Goal: Answer question/provide support: Share knowledge or assist other users

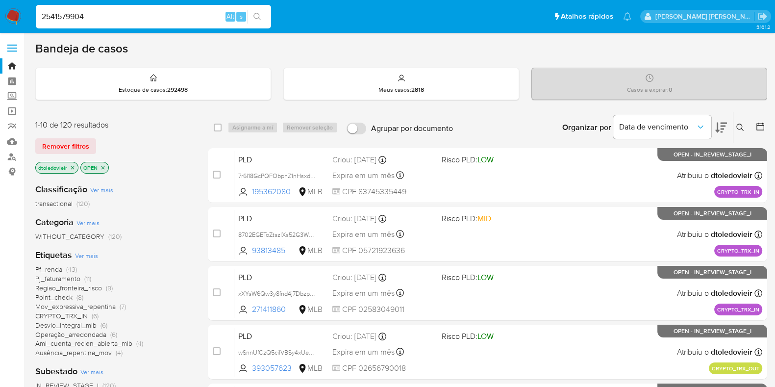
type input "2541579904"
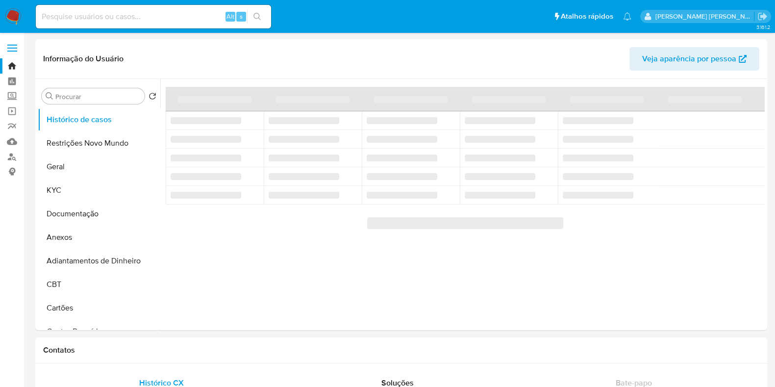
select select "10"
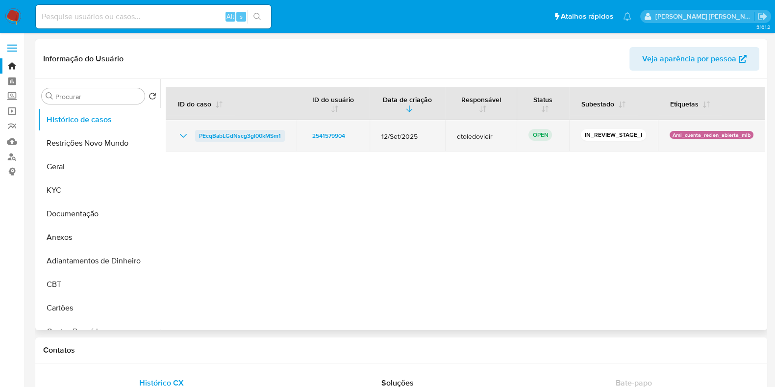
click at [235, 138] on span "PEcqBabLGdNscg3gI00kMSm1" at bounding box center [240, 136] width 82 height 12
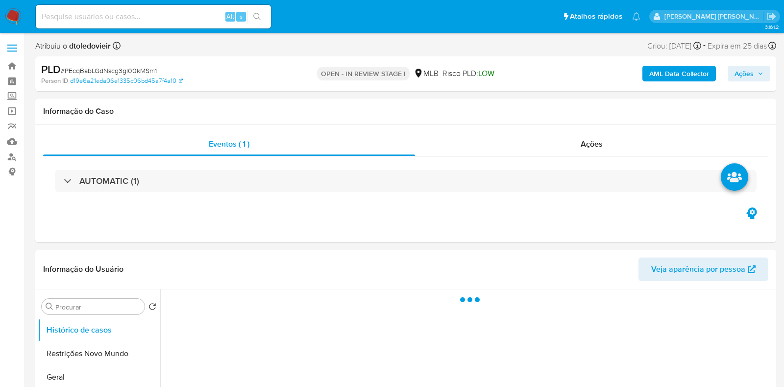
select select "10"
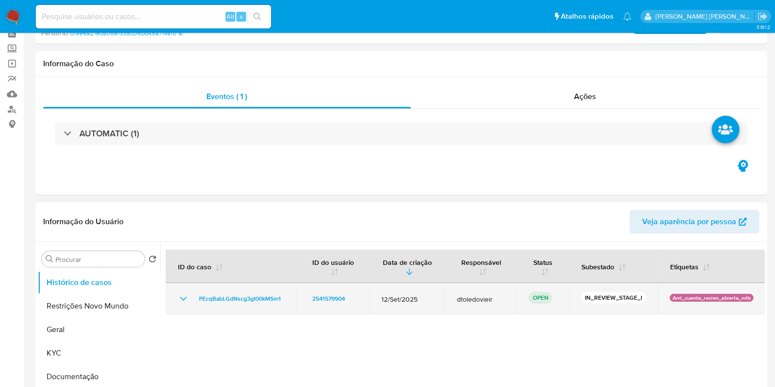
scroll to position [122, 0]
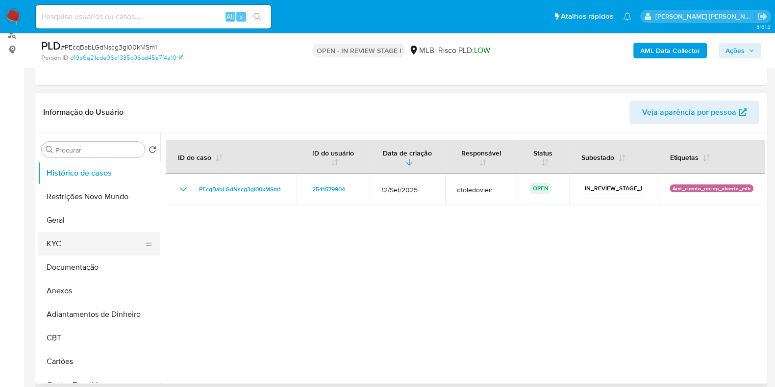
click at [69, 239] on button "KYC" at bounding box center [95, 244] width 115 height 24
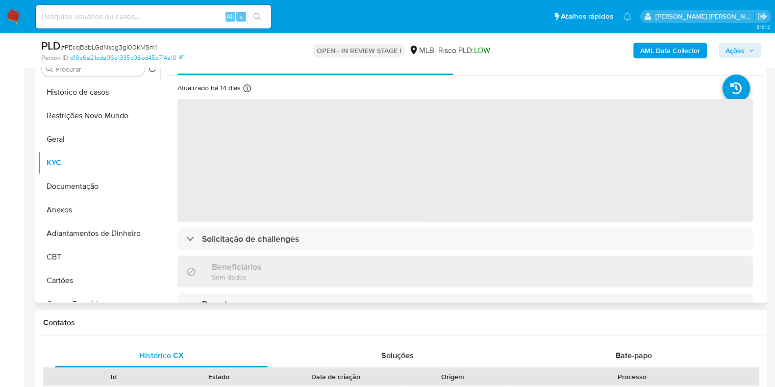
scroll to position [184, 0]
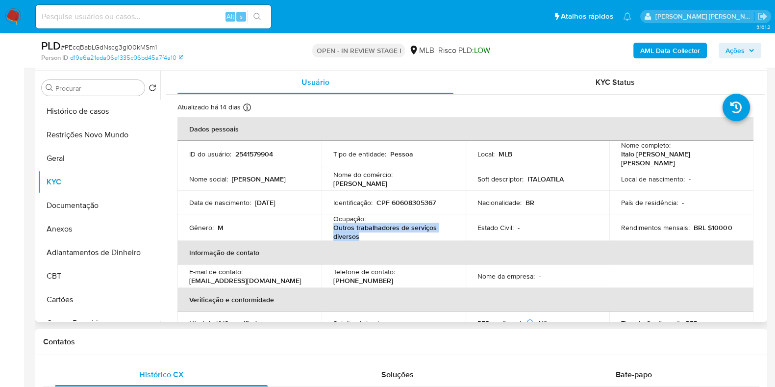
drag, startPoint x: 357, startPoint y: 235, endPoint x: 332, endPoint y: 227, distance: 26.7
click at [333, 227] on p "Outros trabalhadores de serviços diversos" at bounding box center [391, 232] width 117 height 18
copy p "Outros trabalhadores de serviços diversos"
click at [79, 206] on button "Documentação" at bounding box center [95, 206] width 115 height 24
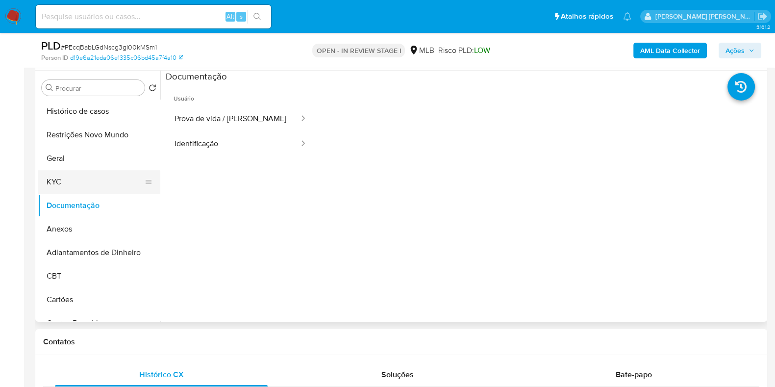
click at [80, 182] on button "KYC" at bounding box center [95, 182] width 115 height 24
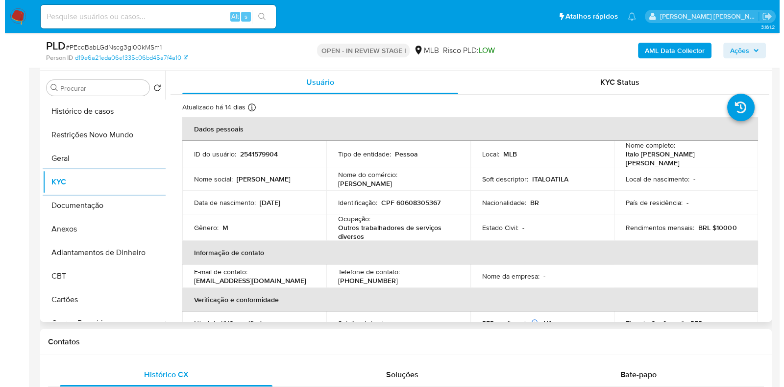
scroll to position [61, 0]
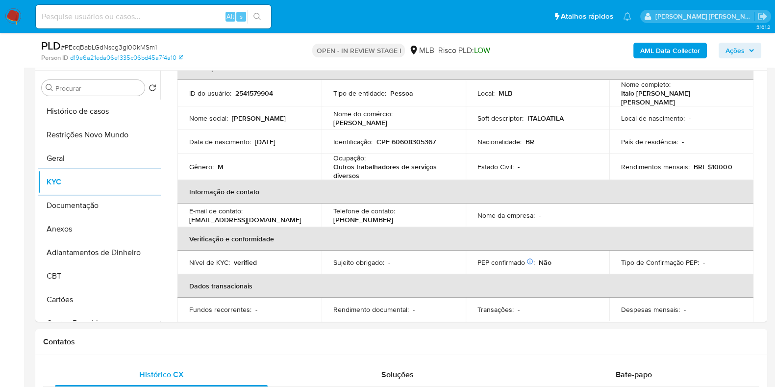
click at [649, 45] on b "AML Data Collector" at bounding box center [670, 51] width 60 height 16
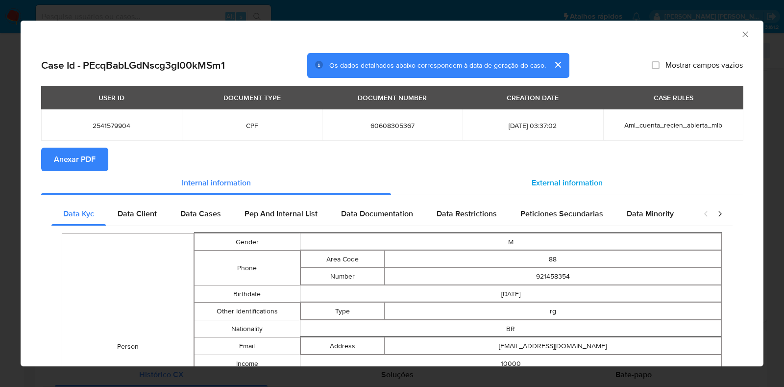
click at [537, 182] on span "External information" at bounding box center [567, 182] width 71 height 11
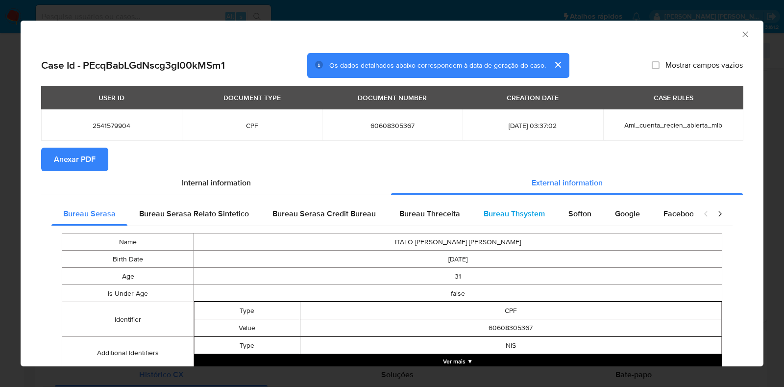
click at [472, 206] on div "Bureau Thsystem" at bounding box center [514, 214] width 85 height 24
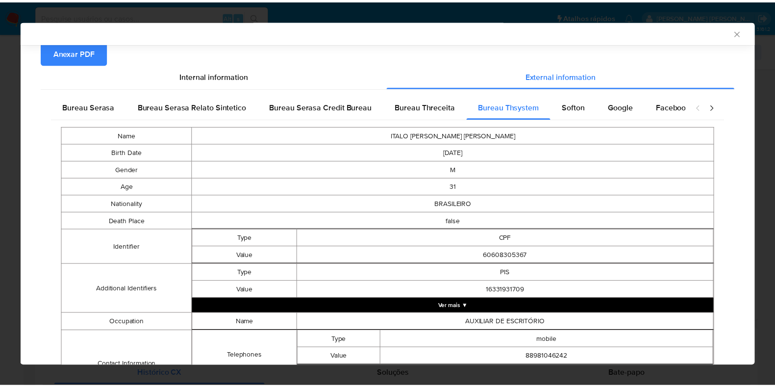
scroll to position [0, 0]
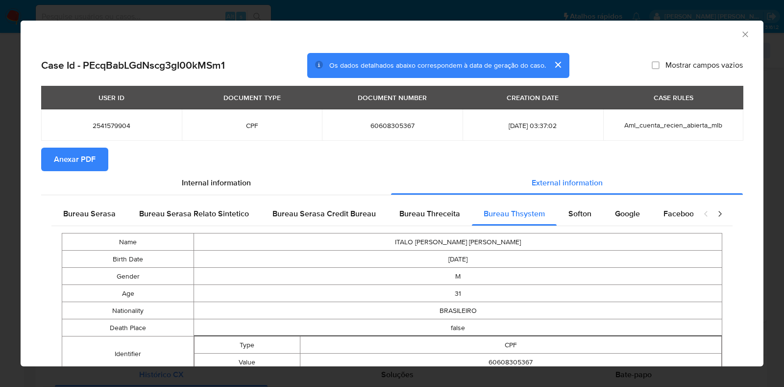
click at [382, 124] on span "60608305367" at bounding box center [392, 125] width 117 height 9
copy span "60608305367"
click at [0, 153] on div "AML Data Collector Case Id - PEcqBabLGdNscg3gI00kMSm1 Os dados detalhados abaix…" at bounding box center [392, 193] width 784 height 387
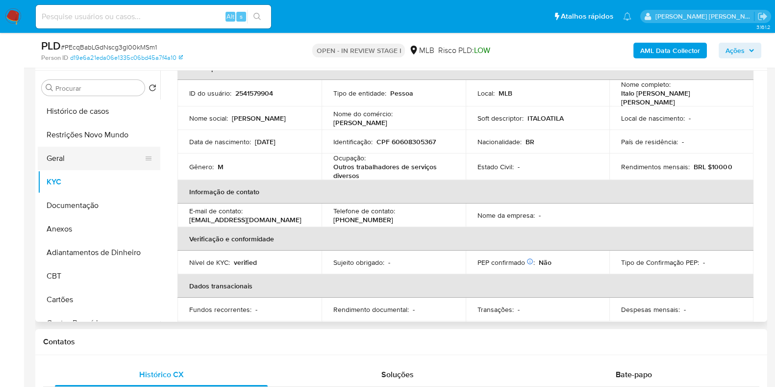
click at [90, 151] on button "Geral" at bounding box center [95, 159] width 115 height 24
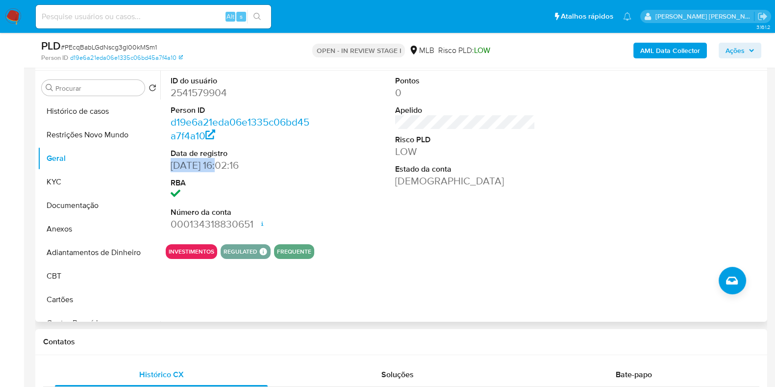
drag, startPoint x: 224, startPoint y: 165, endPoint x: 167, endPoint y: 168, distance: 57.9
click at [167, 168] on div "ID do usuário 2541579904 Person ID d19e6a21eda06e1335c06bd45a7f4a10 Data de reg…" at bounding box center [241, 154] width 150 height 166
click at [265, 166] on dd "06/07/2025 16:02:16" at bounding box center [241, 165] width 140 height 14
click at [85, 183] on button "KYC" at bounding box center [95, 182] width 115 height 24
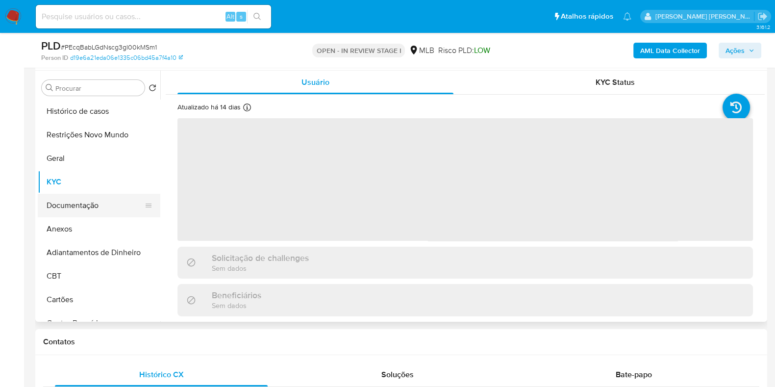
click at [80, 201] on button "Documentação" at bounding box center [95, 206] width 115 height 24
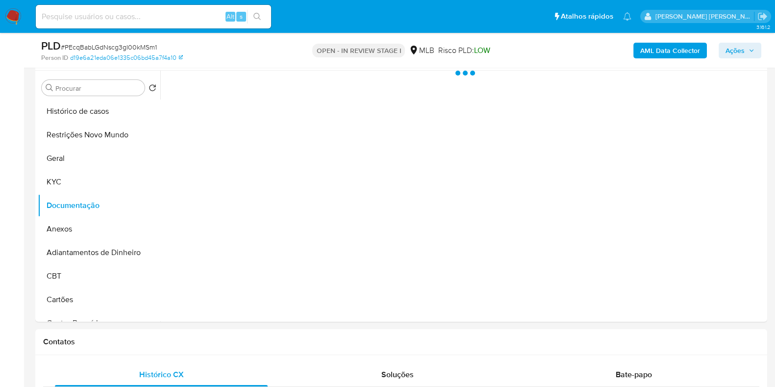
click at [316, 8] on ul "Pausado Ver notificaciones Alt s Atalhos rápidos Presiona las siguientes teclas…" at bounding box center [333, 16] width 605 height 25
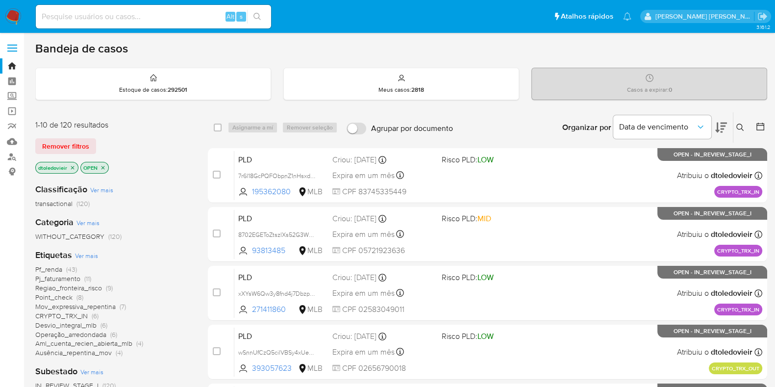
click at [89, 16] on input at bounding box center [153, 16] width 235 height 13
paste input "716874268"
type input "716874268"
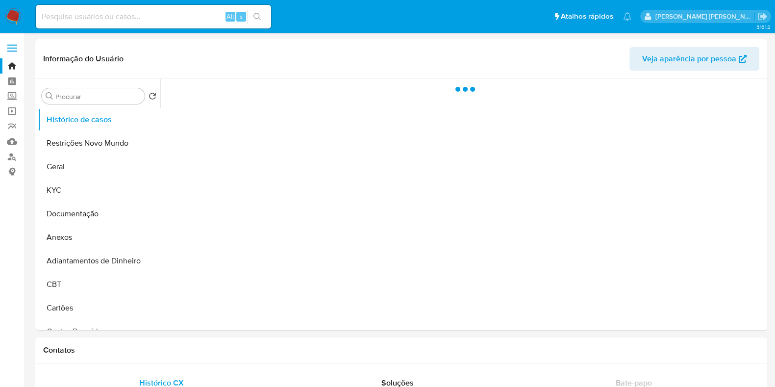
select select "10"
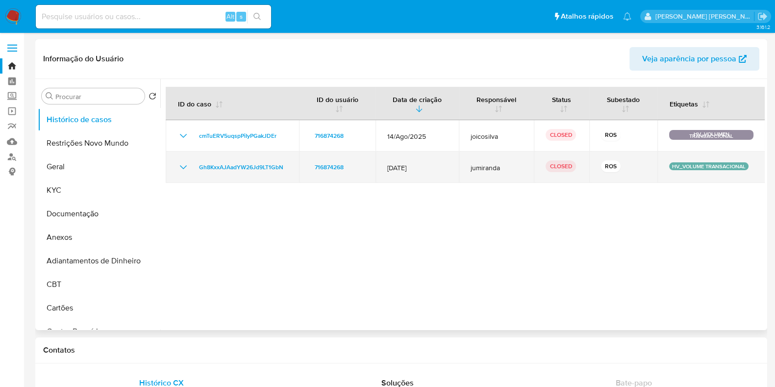
click at [178, 169] on icon "Mostrar/Ocultar" at bounding box center [183, 167] width 12 height 12
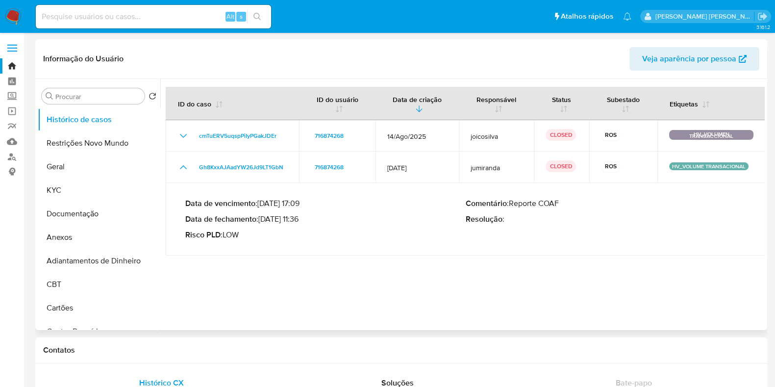
drag, startPoint x: 301, startPoint y: 220, endPoint x: 264, endPoint y: 220, distance: 37.7
click at [264, 220] on p "Data de fechamento : 24/01/2025 11:36" at bounding box center [325, 219] width 280 height 10
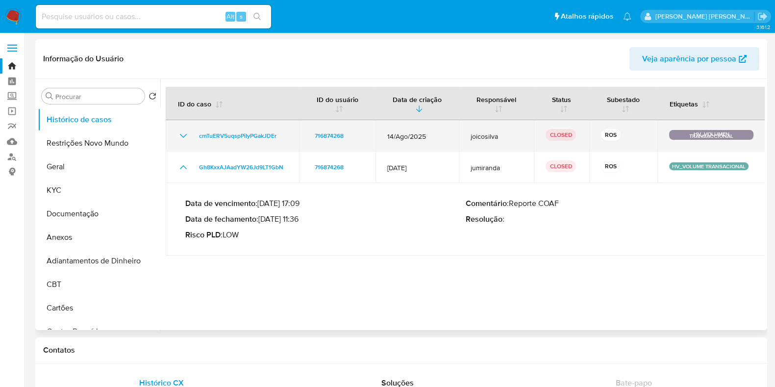
click at [182, 133] on icon "Mostrar/Ocultar" at bounding box center [183, 136] width 12 height 12
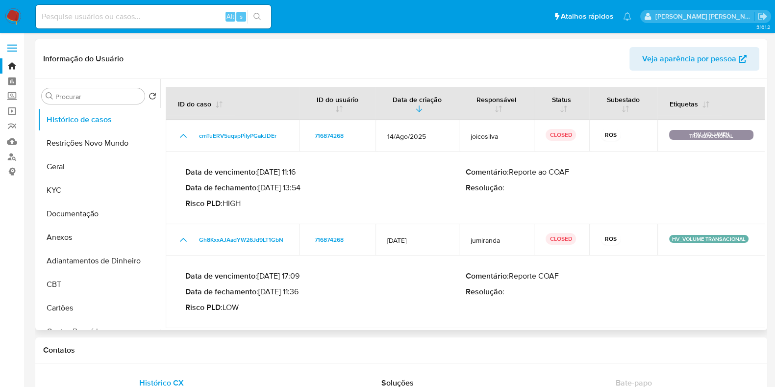
drag, startPoint x: 303, startPoint y: 187, endPoint x: 261, endPoint y: 188, distance: 42.2
click at [261, 188] on p "Data de fechamento : 09/09/2025 13:54" at bounding box center [325, 188] width 280 height 10
click at [85, 19] on input at bounding box center [153, 16] width 235 height 13
paste input "1404775572"
type input "1404775572"
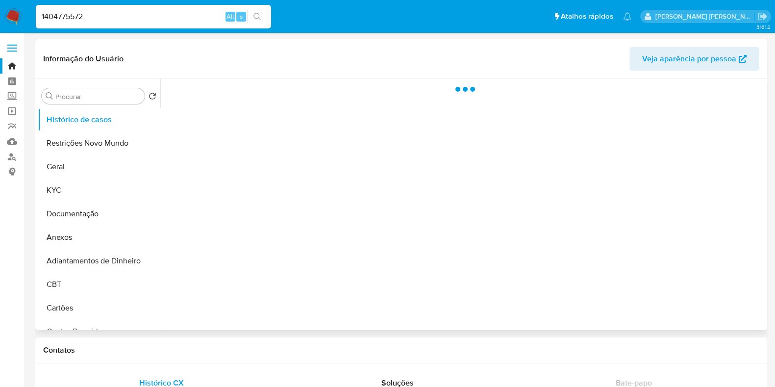
select select "10"
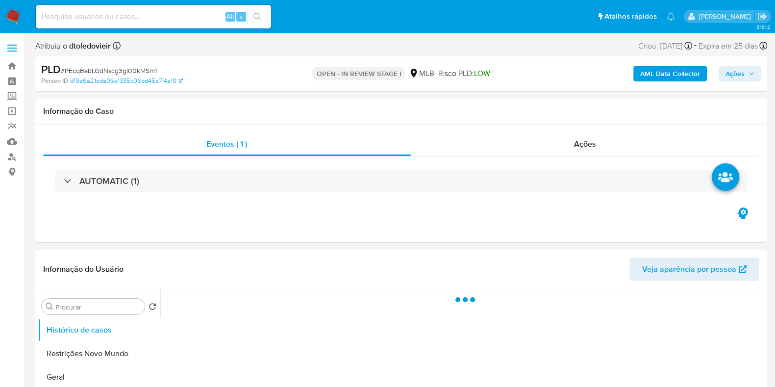
select select "10"
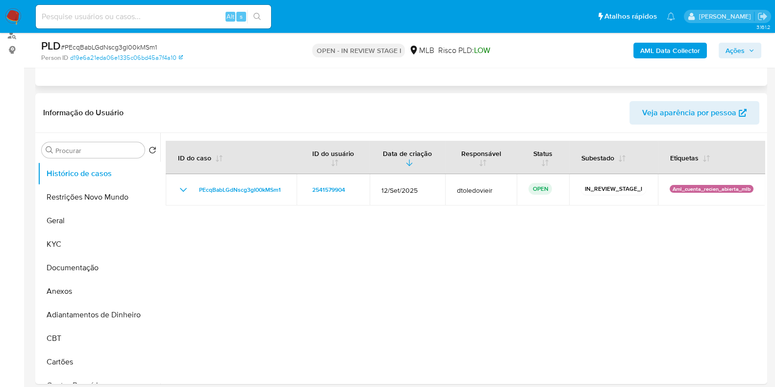
scroll to position [122, 0]
click at [78, 266] on button "Documentação" at bounding box center [95, 267] width 115 height 24
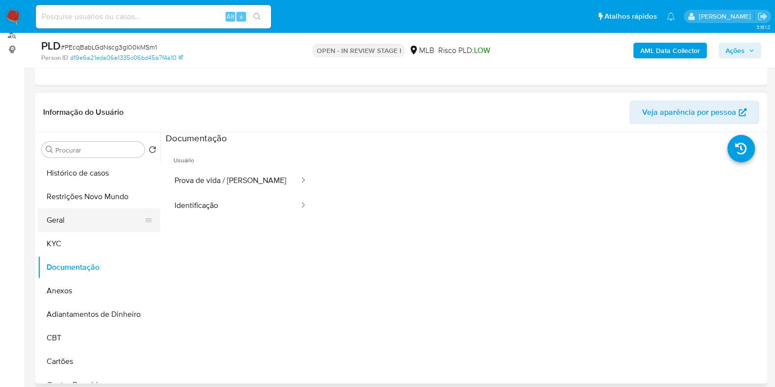
click at [79, 217] on button "Geral" at bounding box center [95, 220] width 115 height 24
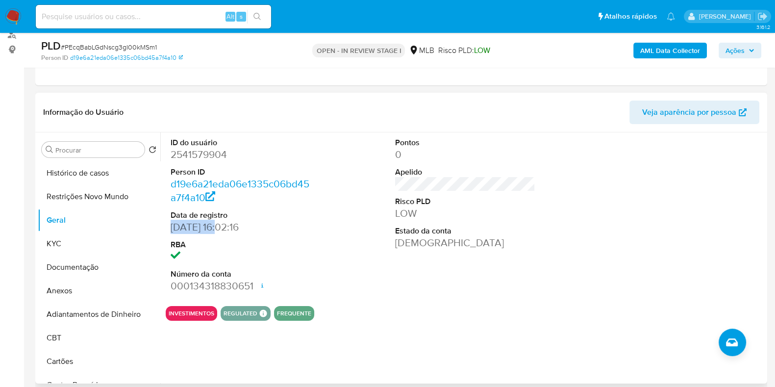
drag, startPoint x: 225, startPoint y: 226, endPoint x: 165, endPoint y: 229, distance: 59.8
click at [166, 229] on div "ID do usuário 2541579904 Person ID d19e6a21eda06e1335c06bd45a7f4a10 Data de reg…" at bounding box center [241, 215] width 150 height 166
copy dd "06/07/2025"
click at [740, 50] on span "Ações" at bounding box center [734, 51] width 19 height 16
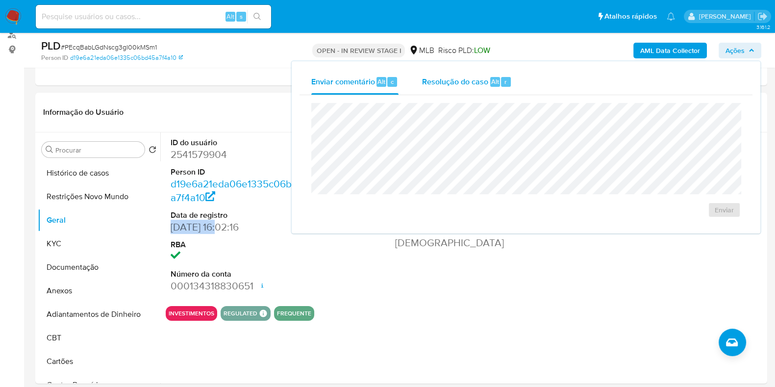
click at [465, 81] on span "Resolução do caso" at bounding box center [455, 80] width 66 height 11
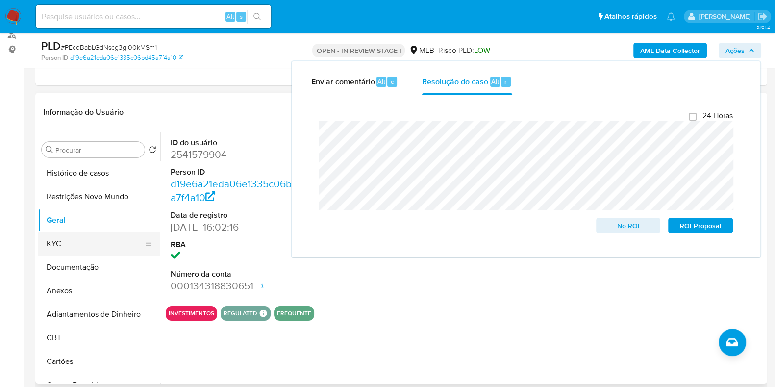
click at [65, 239] on button "KYC" at bounding box center [95, 244] width 115 height 24
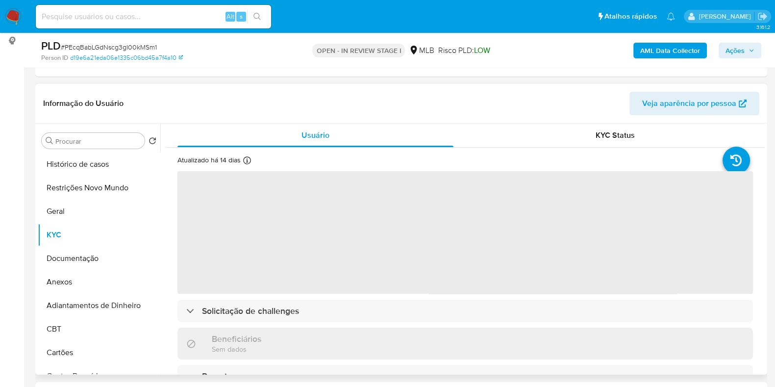
scroll to position [184, 0]
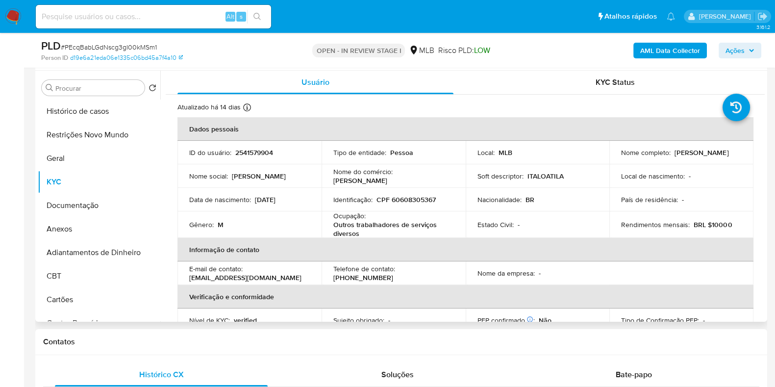
drag, startPoint x: 701, startPoint y: 155, endPoint x: 612, endPoint y: 159, distance: 89.7
click at [612, 159] on td "Nome completo : Italo Atila de Souza Alves" at bounding box center [681, 153] width 144 height 24
copy p "Italo [PERSON_NAME] [PERSON_NAME]"
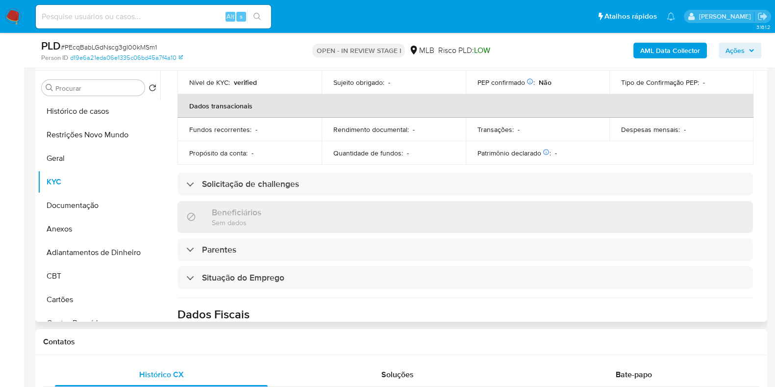
scroll to position [0, 0]
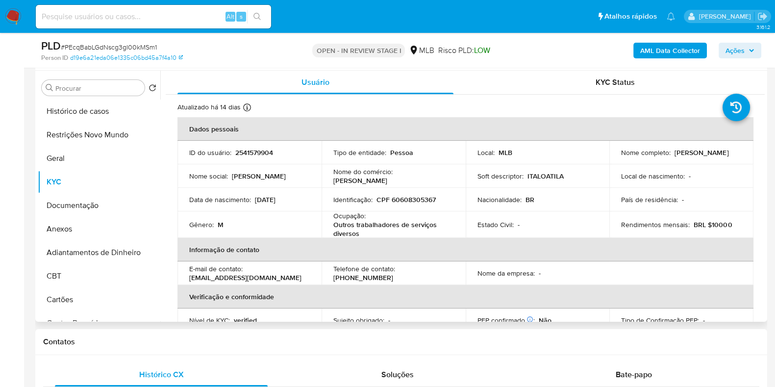
click at [420, 199] on p "CPF 60608305367" at bounding box center [405, 199] width 59 height 9
copy p "60608305367"
click at [99, 136] on button "Restrições Novo Mundo" at bounding box center [95, 135] width 115 height 24
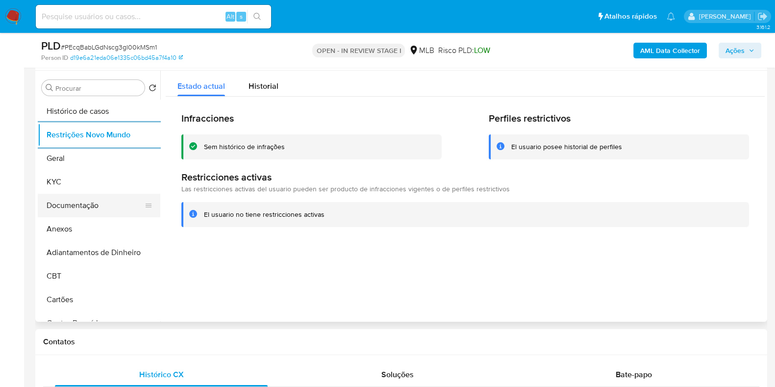
click at [106, 207] on button "Documentação" at bounding box center [95, 206] width 115 height 24
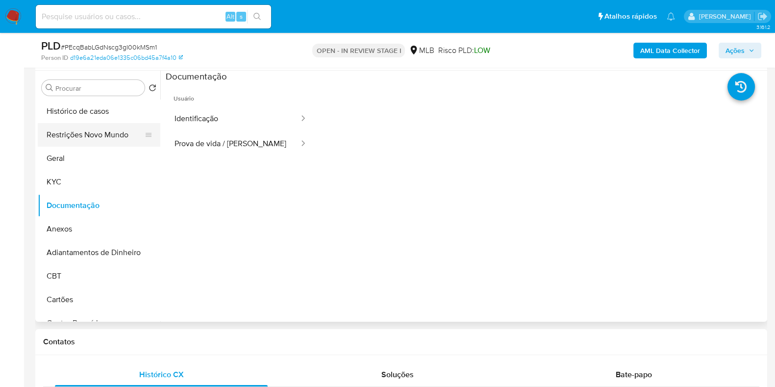
click at [86, 133] on button "Restrições Novo Mundo" at bounding box center [95, 135] width 115 height 24
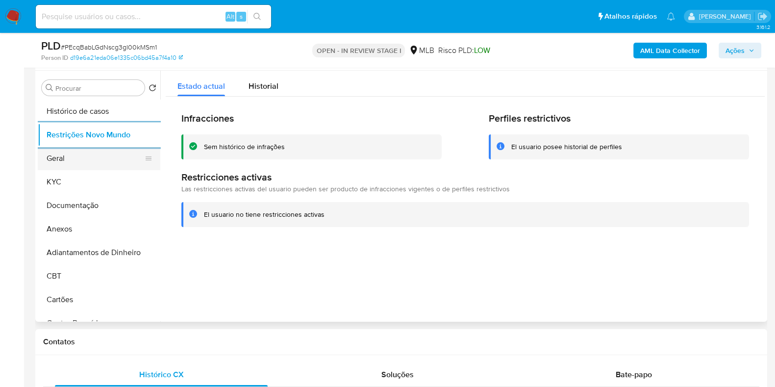
click at [63, 165] on button "Geral" at bounding box center [95, 159] width 115 height 24
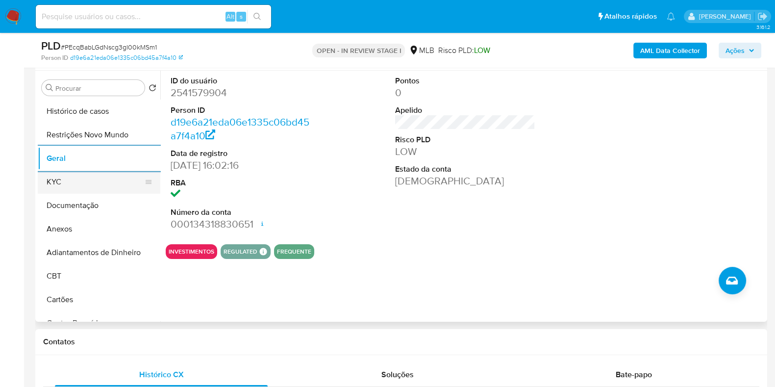
click at [64, 172] on button "KYC" at bounding box center [95, 182] width 115 height 24
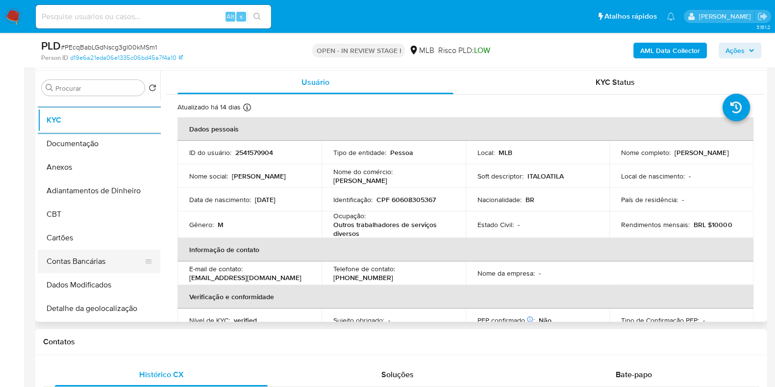
scroll to position [184, 0]
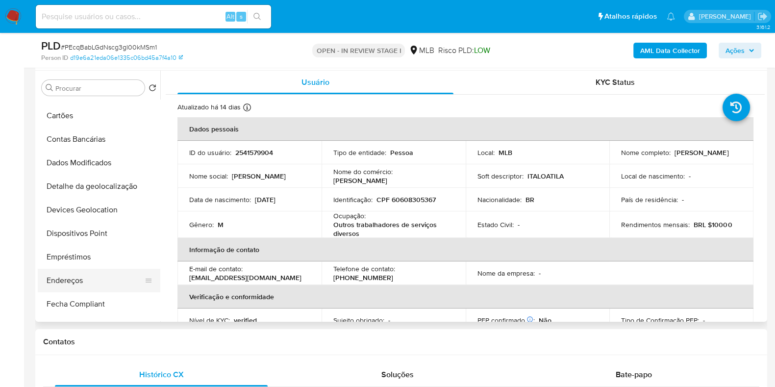
click at [81, 278] on button "Endereços" at bounding box center [95, 281] width 115 height 24
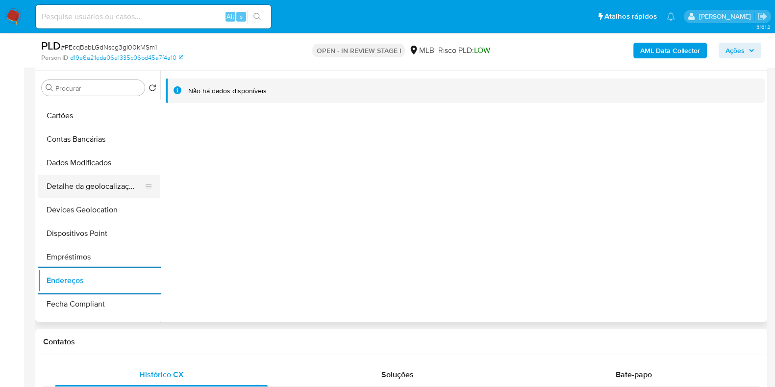
click at [93, 187] on button "Detalhe da geolocalização" at bounding box center [95, 186] width 115 height 24
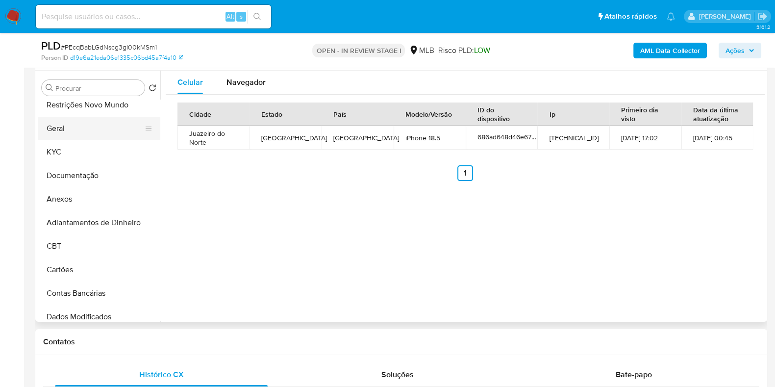
scroll to position [0, 0]
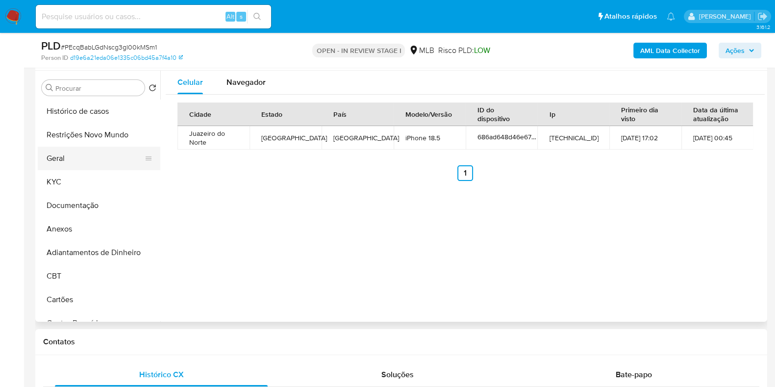
click at [97, 148] on button "Geral" at bounding box center [95, 159] width 115 height 24
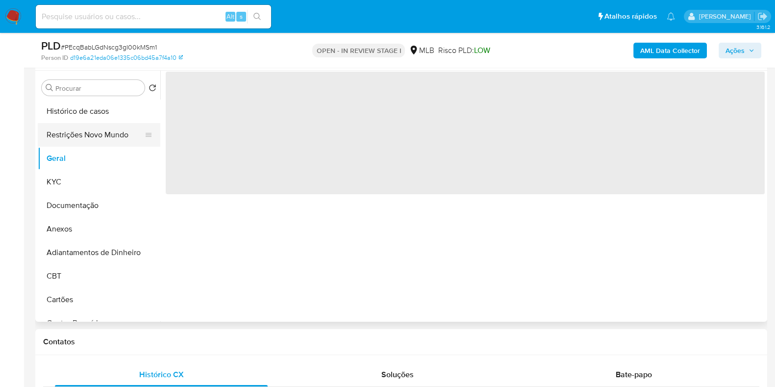
click at [110, 135] on button "Restrições Novo Mundo" at bounding box center [95, 135] width 115 height 24
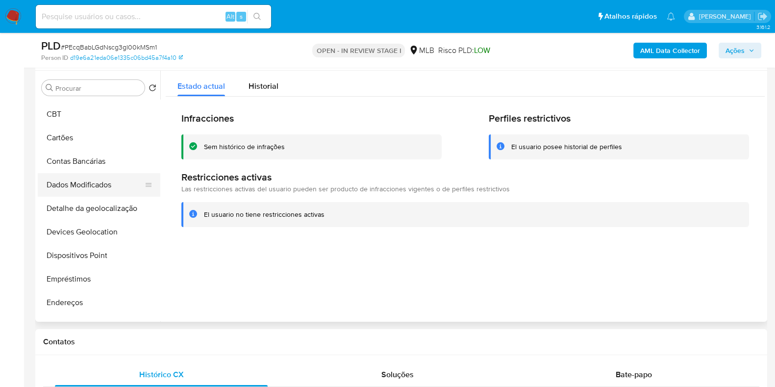
scroll to position [184, 0]
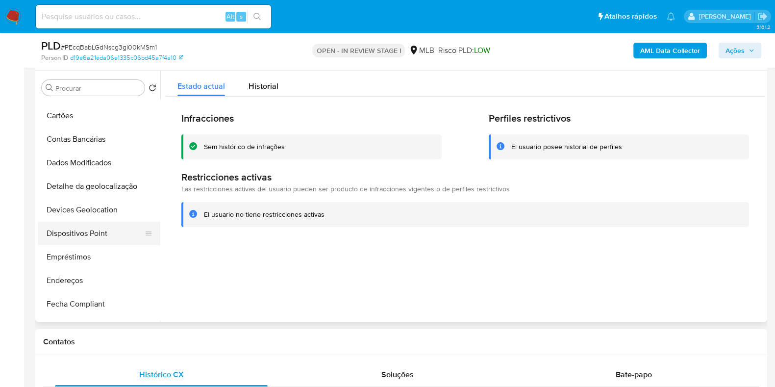
click at [123, 229] on button "Dispositivos Point" at bounding box center [95, 234] width 115 height 24
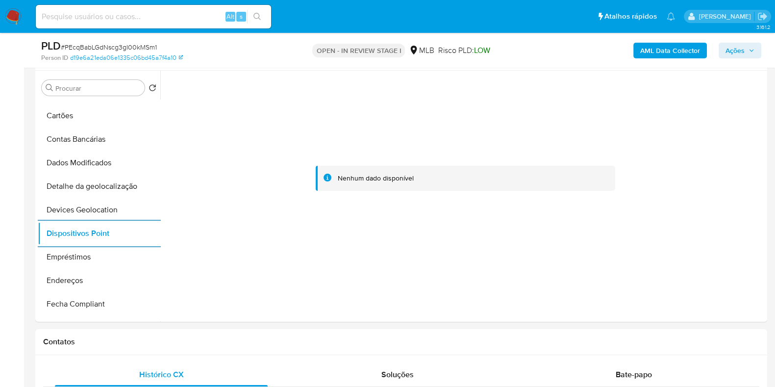
click at [661, 56] on b "AML Data Collector" at bounding box center [670, 51] width 60 height 16
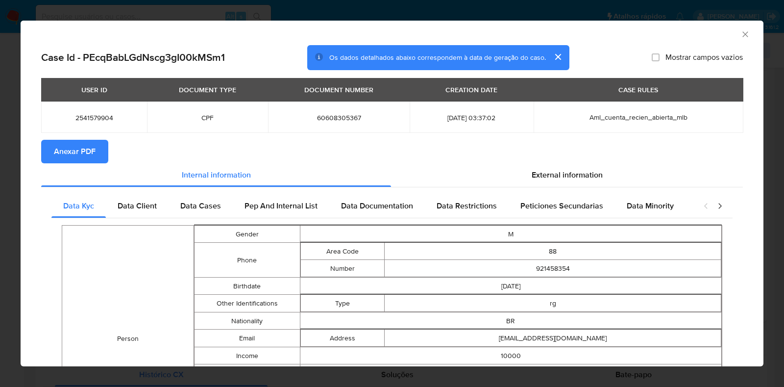
click at [86, 149] on span "Anexar PDF" at bounding box center [75, 152] width 42 height 22
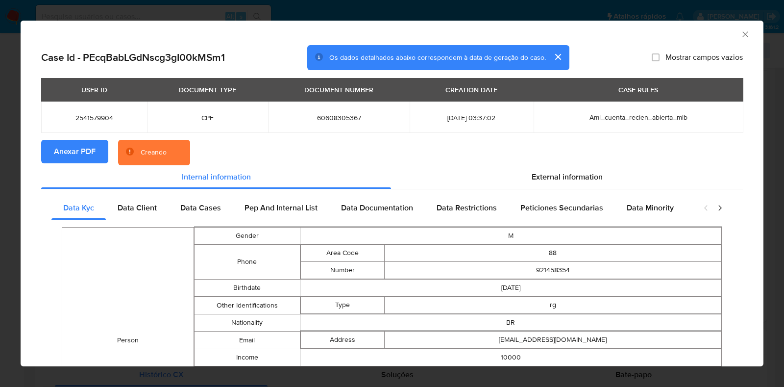
click at [0, 171] on div "AML Data Collector Case Id - PEcqBabLGdNscg3gI00kMSm1 Os dados detalhados abaix…" at bounding box center [392, 193] width 784 height 387
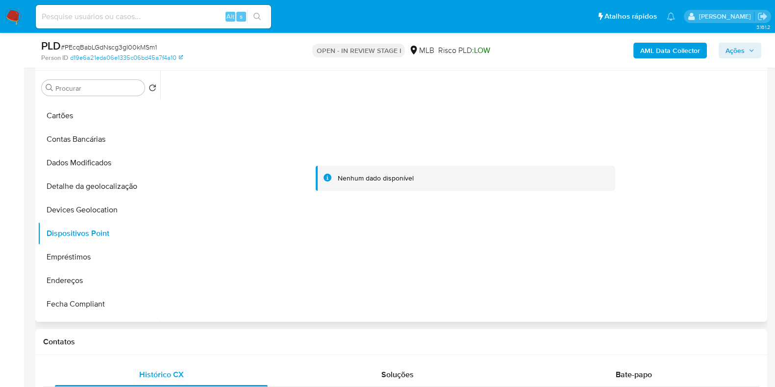
scroll to position [0, 0]
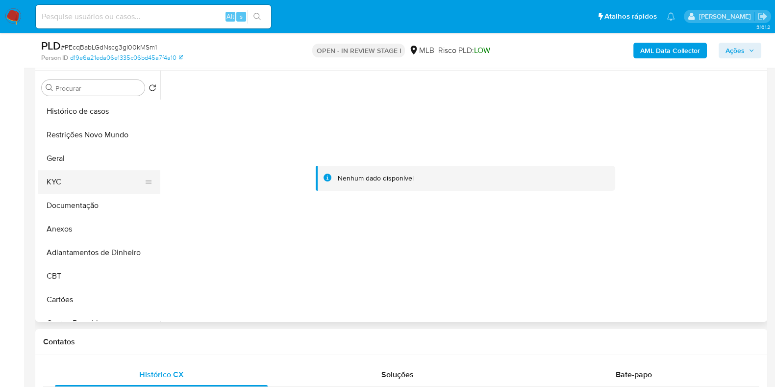
click at [82, 175] on button "KYC" at bounding box center [95, 182] width 115 height 24
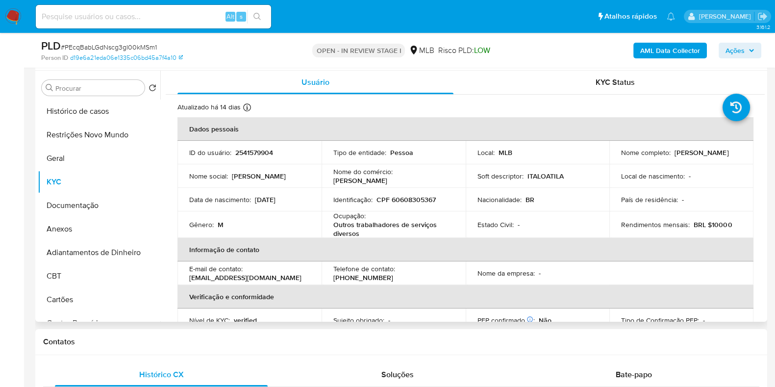
drag, startPoint x: 711, startPoint y: 157, endPoint x: 617, endPoint y: 164, distance: 93.4
click at [617, 164] on tbody "ID do usuário : 2541579904 Tipo de entidade : Pessoa Local : MLB Nome completo …" at bounding box center [465, 189] width 576 height 97
copy p "Italo Atila de Souza Alves"
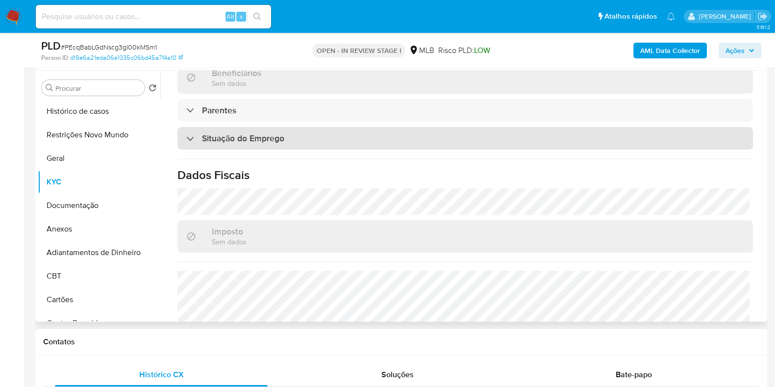
scroll to position [306, 0]
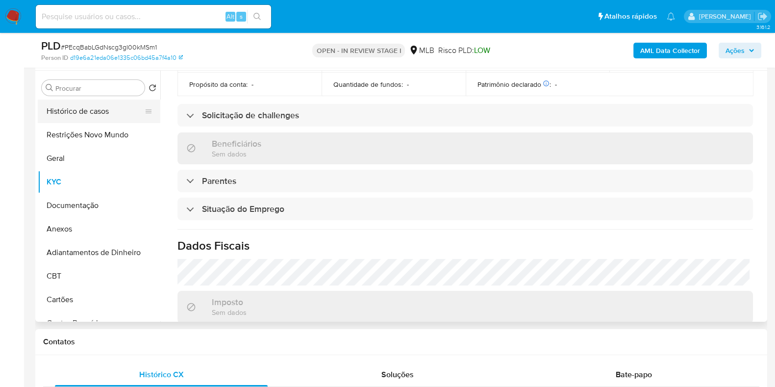
click at [87, 119] on button "Histórico de casos" at bounding box center [95, 111] width 115 height 24
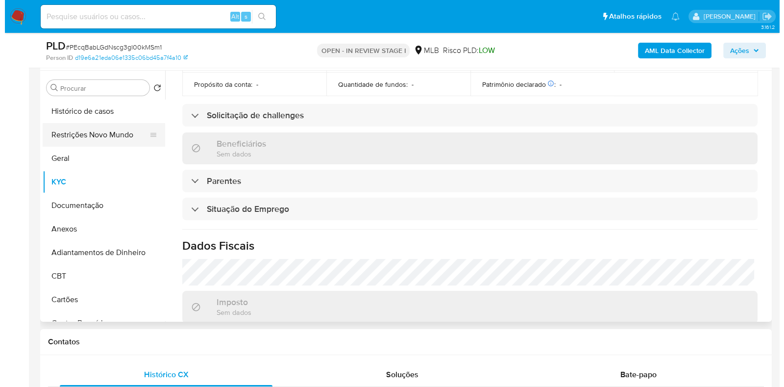
scroll to position [0, 0]
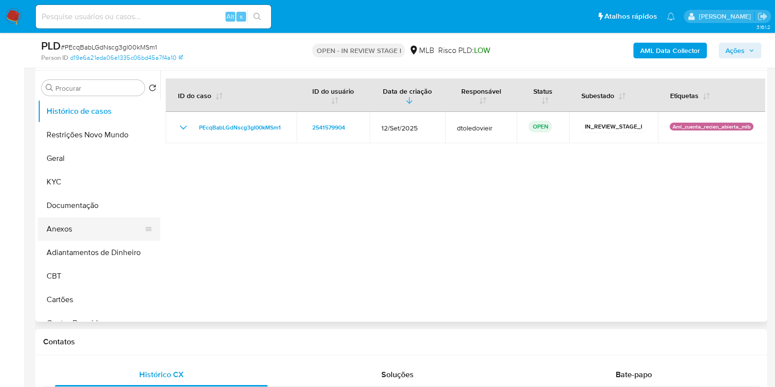
click at [73, 222] on button "Anexos" at bounding box center [95, 229] width 115 height 24
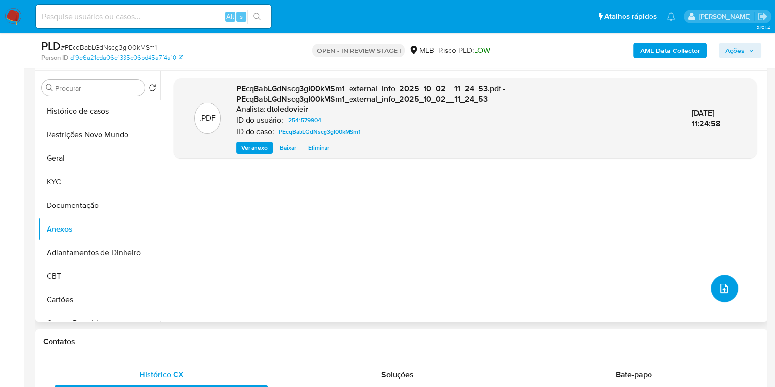
click at [726, 288] on button "upload-file" at bounding box center [724, 287] width 27 height 27
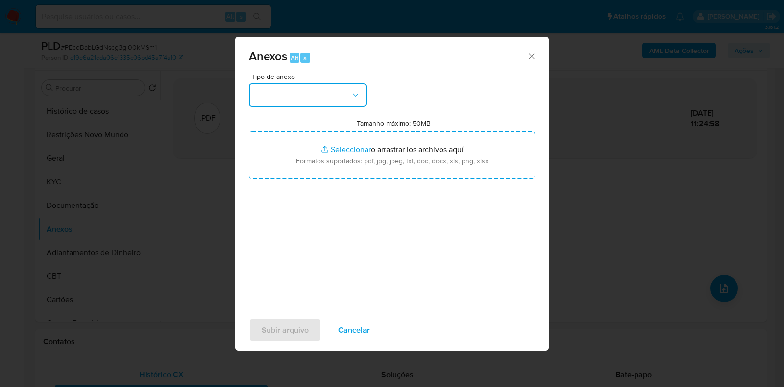
click at [294, 92] on button "button" at bounding box center [308, 95] width 118 height 24
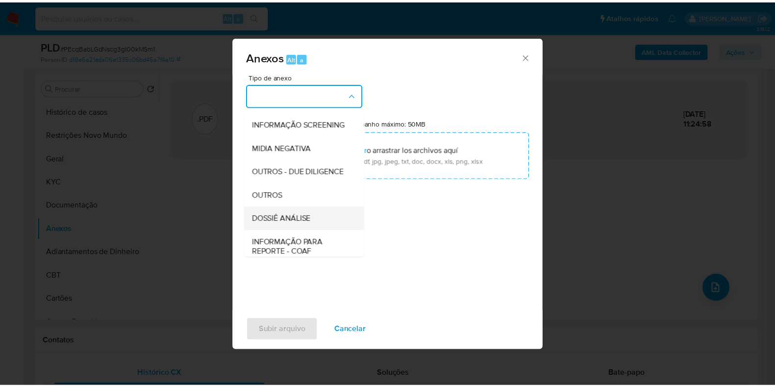
scroll to position [151, 0]
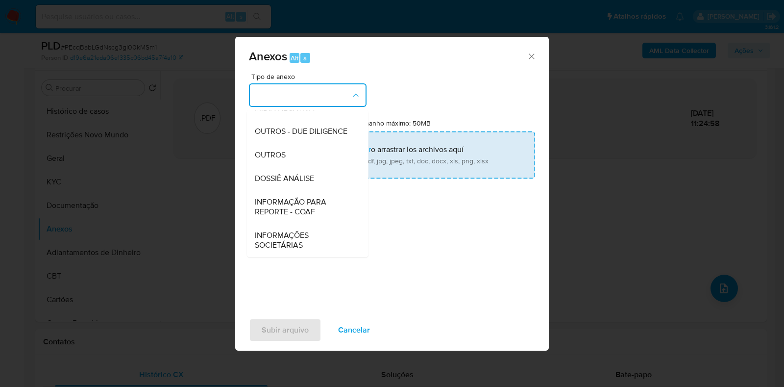
click at [296, 175] on span "DOSSIÊ ANÁLISE" at bounding box center [284, 178] width 59 height 10
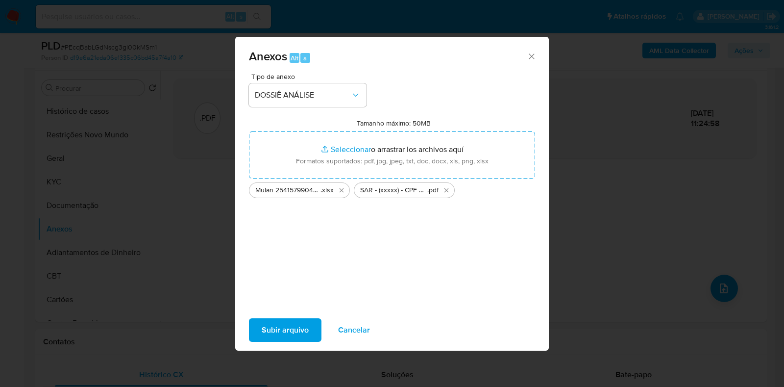
click at [292, 322] on span "Subir arquivo" at bounding box center [285, 330] width 47 height 22
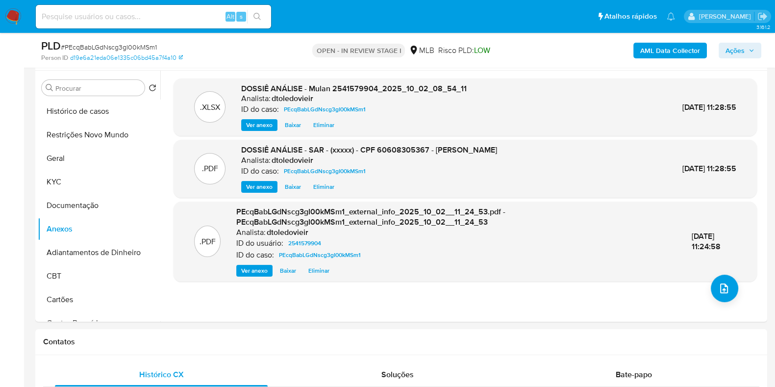
click at [748, 53] on span "Ações" at bounding box center [739, 51] width 29 height 14
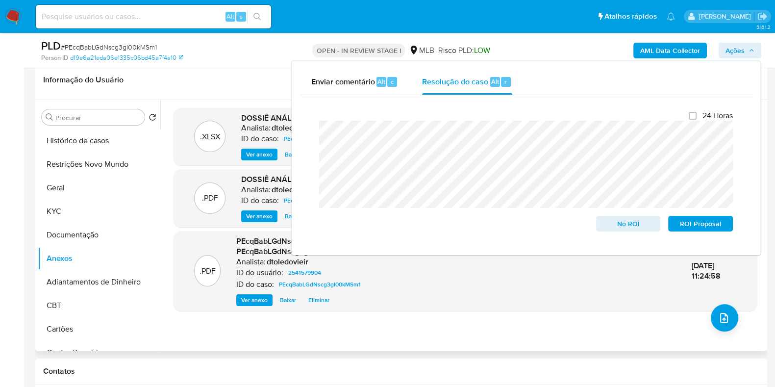
scroll to position [122, 0]
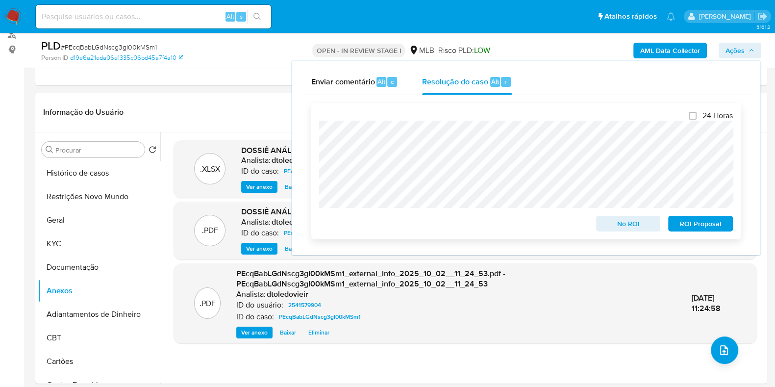
click at [712, 226] on span "ROI Proposal" at bounding box center [700, 224] width 51 height 14
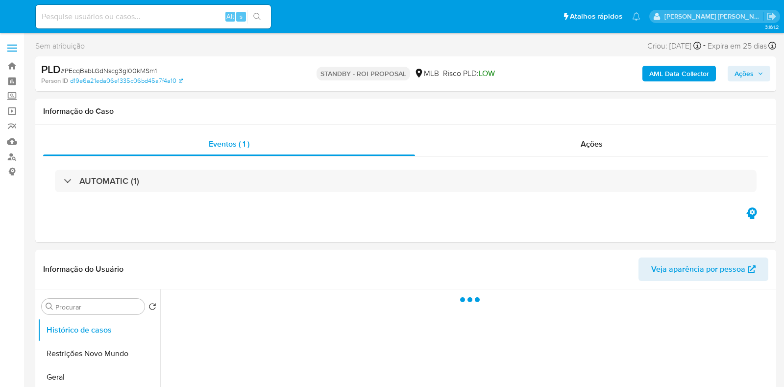
select select "10"
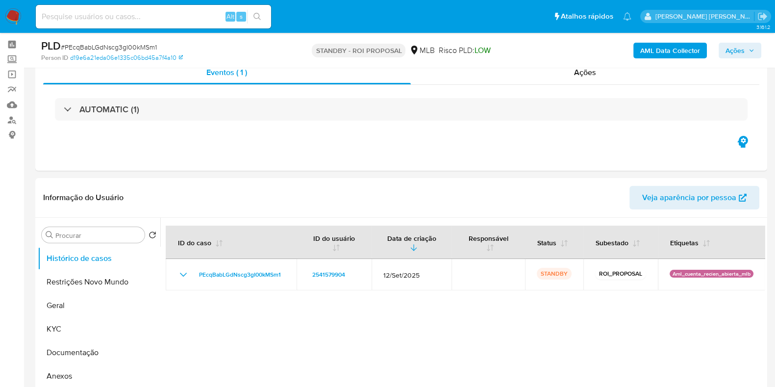
scroll to position [122, 0]
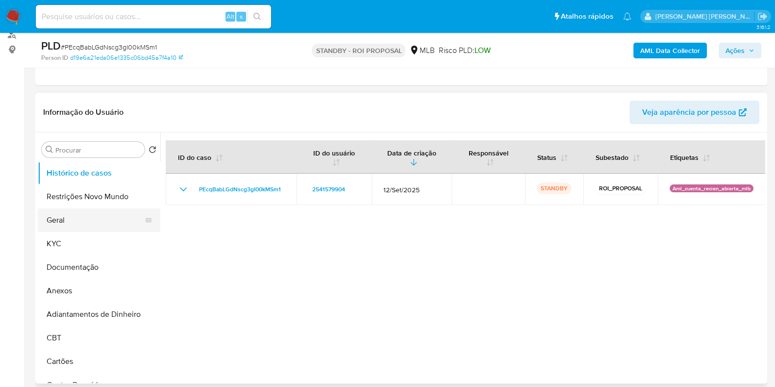
click at [95, 222] on button "Geral" at bounding box center [95, 220] width 115 height 24
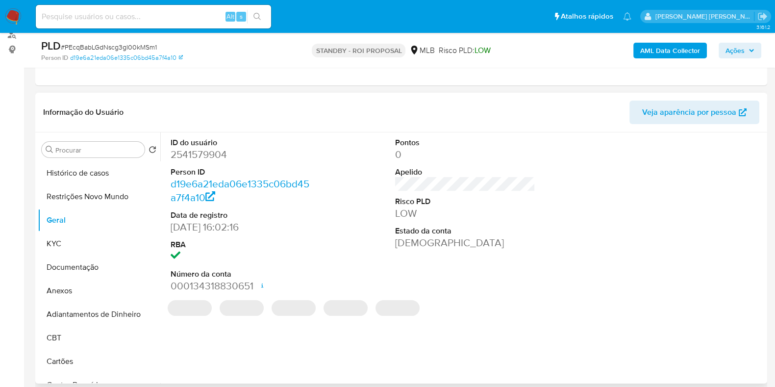
click at [210, 149] on dd "2541579904" at bounding box center [241, 155] width 140 height 14
copy dd "2541579904"
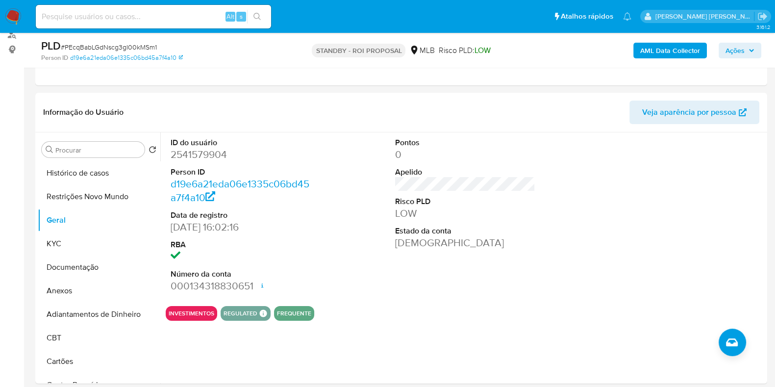
click at [180, 18] on input at bounding box center [153, 16] width 235 height 13
paste input "2611208071"
type input "2611208071"
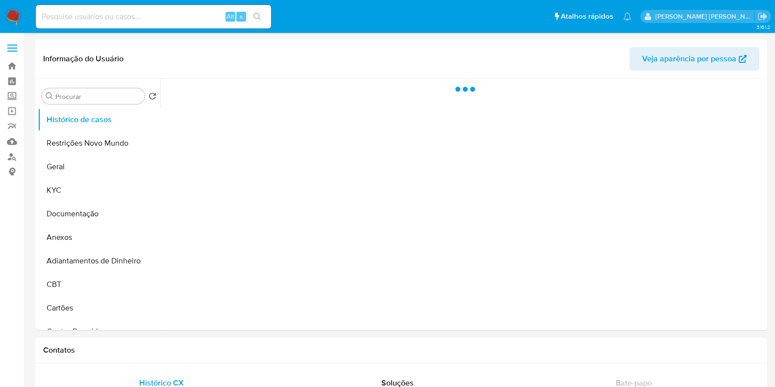
select select "10"
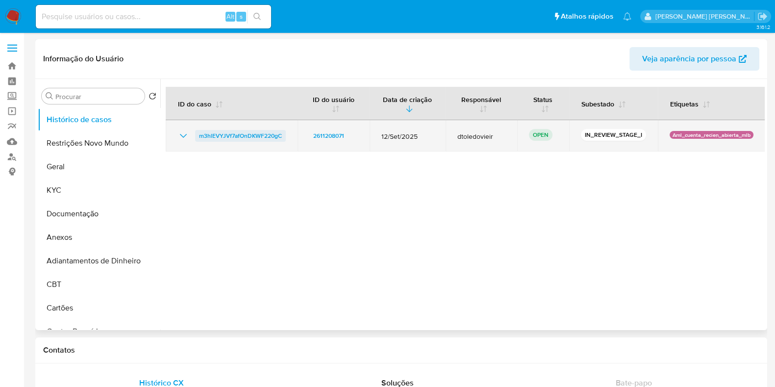
click at [245, 136] on span "m3hlEVYJVf7afOnDKWF220gC" at bounding box center [240, 136] width 83 height 12
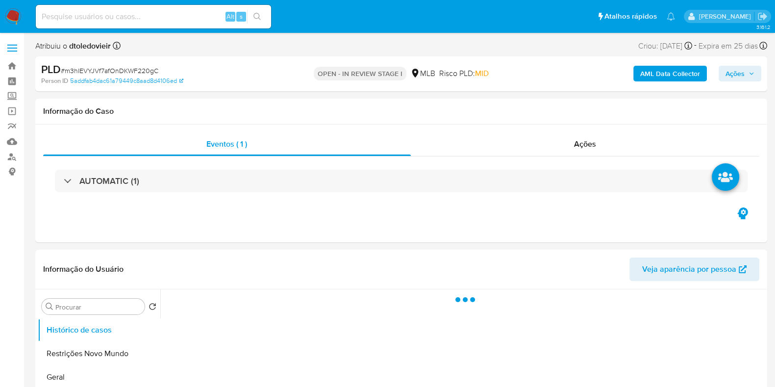
select select "10"
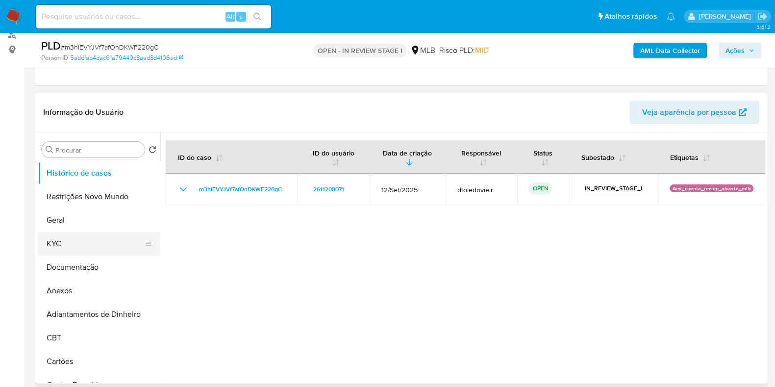
click at [66, 240] on button "KYC" at bounding box center [95, 244] width 115 height 24
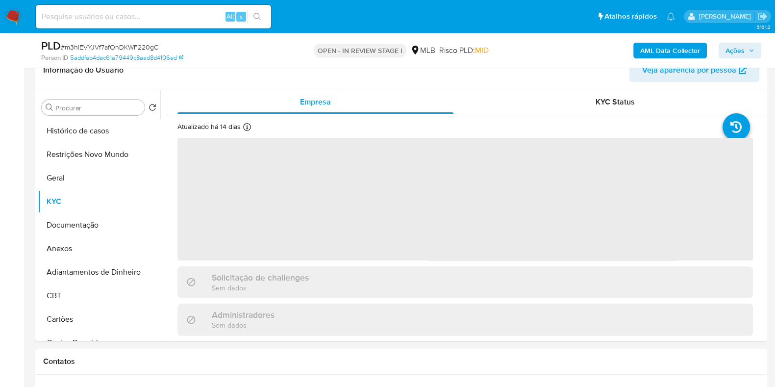
scroll to position [184, 0]
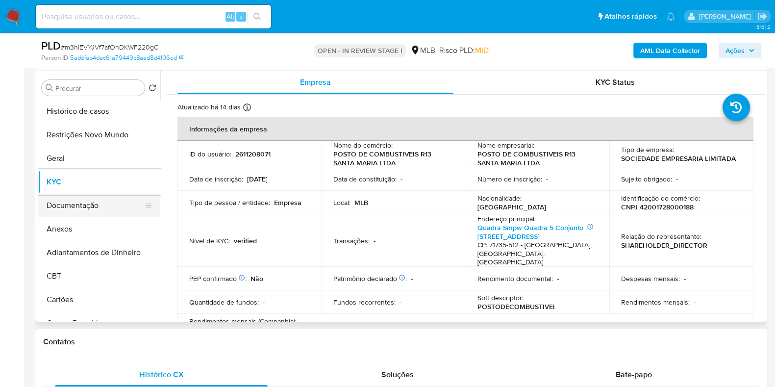
click at [81, 208] on button "Documentação" at bounding box center [95, 206] width 115 height 24
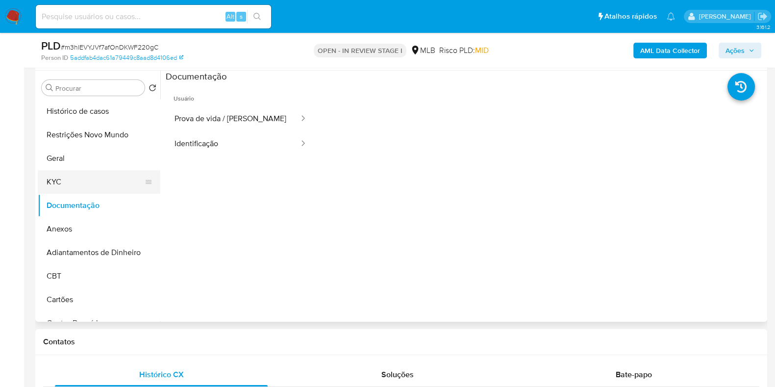
click at [63, 181] on button "KYC" at bounding box center [95, 182] width 115 height 24
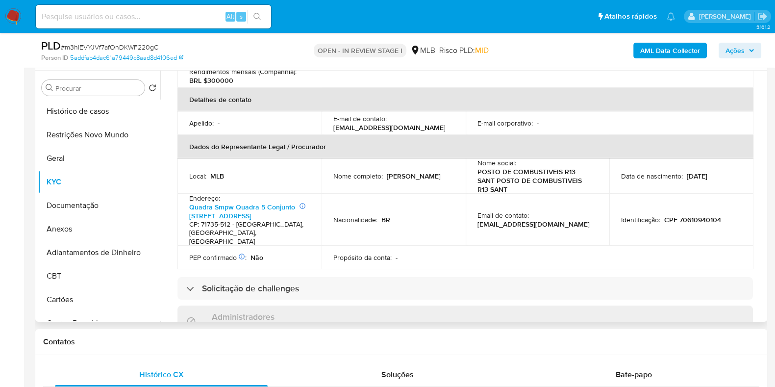
scroll to position [261, 0]
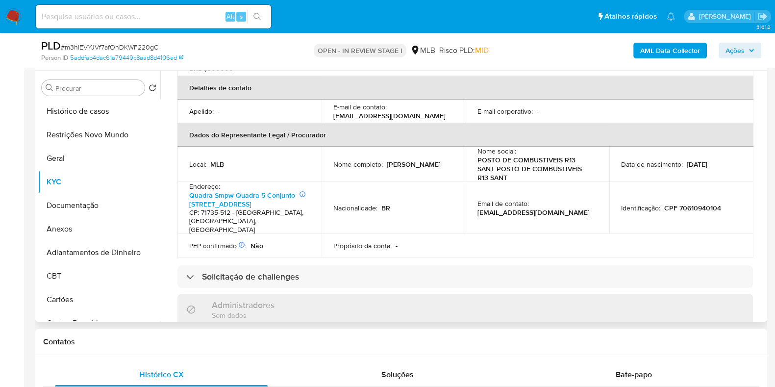
drag, startPoint x: 421, startPoint y: 163, endPoint x: 328, endPoint y: 161, distance: 92.6
click at [328, 161] on td "Nome completo : Rodrigo Fiorillo de Araujo" at bounding box center [393, 164] width 144 height 35
copy p "Rodrigo Fiorillo de Araujo"
click at [697, 203] on p "CPF 70610940104" at bounding box center [692, 207] width 57 height 9
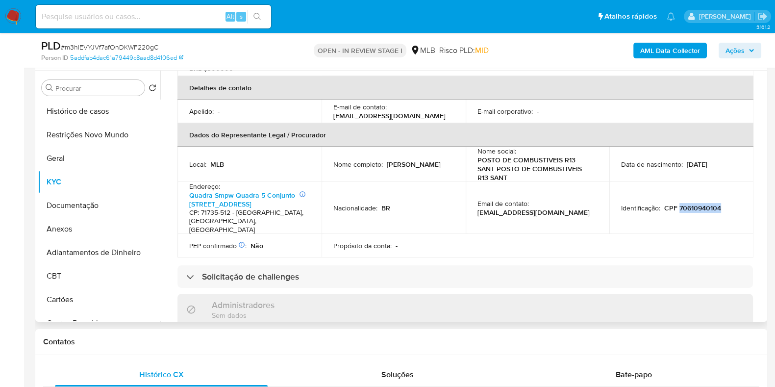
copy p "70610940104"
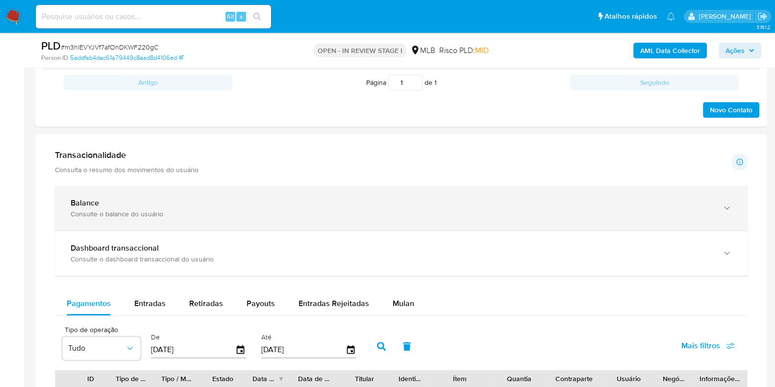
scroll to position [613, 0]
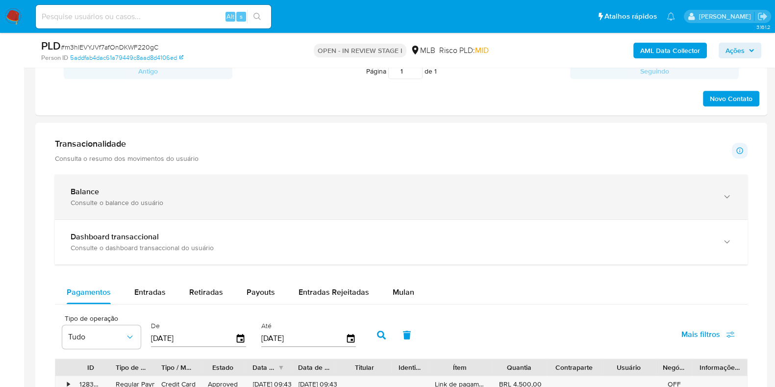
click at [213, 188] on div "Balance" at bounding box center [392, 192] width 642 height 10
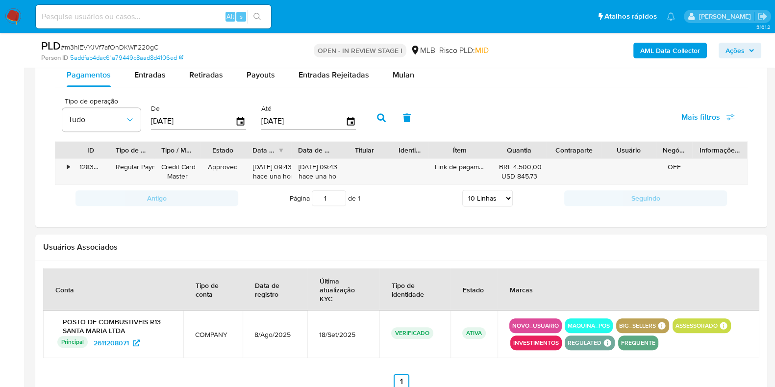
scroll to position [1041, 0]
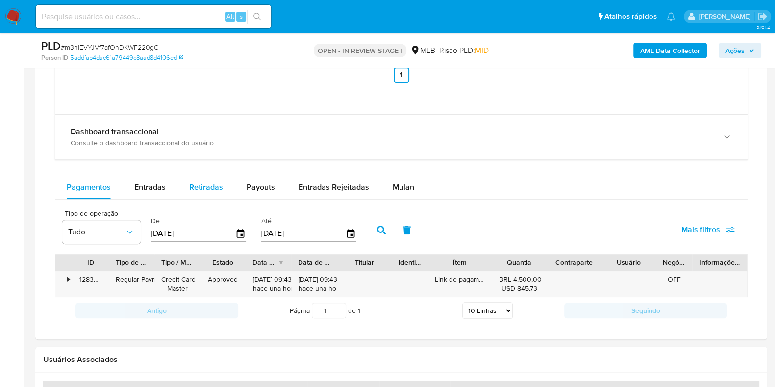
click at [196, 189] on span "Retiradas" at bounding box center [206, 186] width 34 height 11
select select "10"
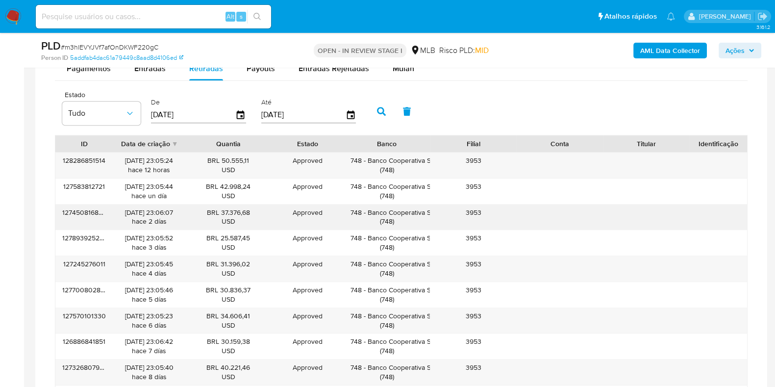
scroll to position [1164, 0]
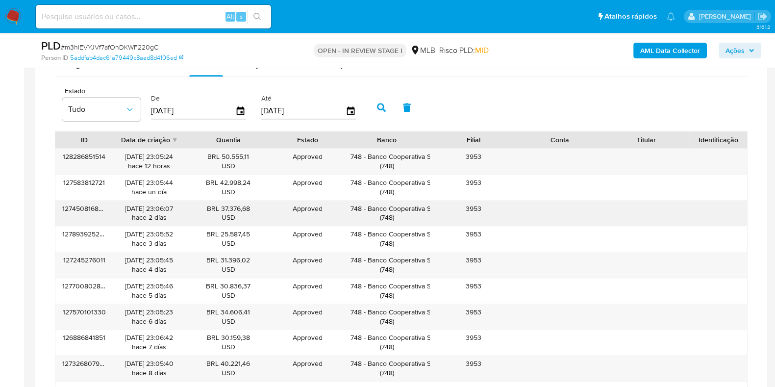
drag, startPoint x: 349, startPoint y: 205, endPoint x: 433, endPoint y: 207, distance: 83.3
click at [433, 207] on div "127450816869 29/09/2025 23:06:07 hace 2 días BRL 37.376,68 USD Approved Approve…" at bounding box center [400, 212] width 691 height 25
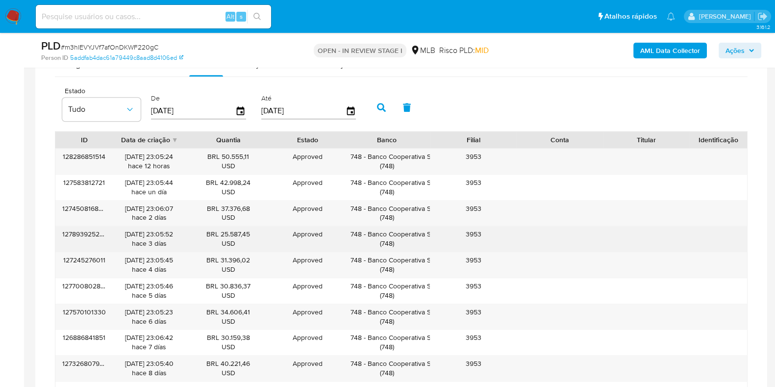
click at [365, 226] on div "748 - Banco Cooperativa Sicred ( 748 )" at bounding box center [387, 238] width 86 height 25
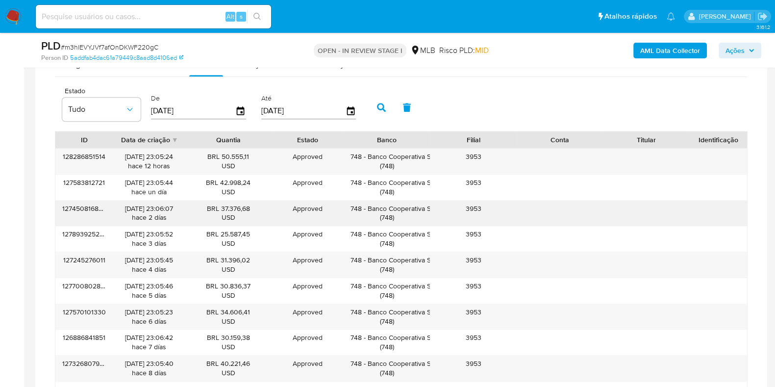
drag, startPoint x: 369, startPoint y: 207, endPoint x: 429, endPoint y: 204, distance: 59.9
click at [423, 204] on div "748 - Banco Cooperativa Sicred ( 748 )" at bounding box center [386, 213] width 73 height 19
click at [385, 212] on div "748 - Banco Cooperativa Sicred ( 748 )" at bounding box center [386, 213] width 73 height 19
drag, startPoint x: 368, startPoint y: 208, endPoint x: 429, endPoint y: 206, distance: 61.3
click at [423, 206] on div "748 - Banco Cooperativa Sicred ( 748 )" at bounding box center [386, 213] width 73 height 19
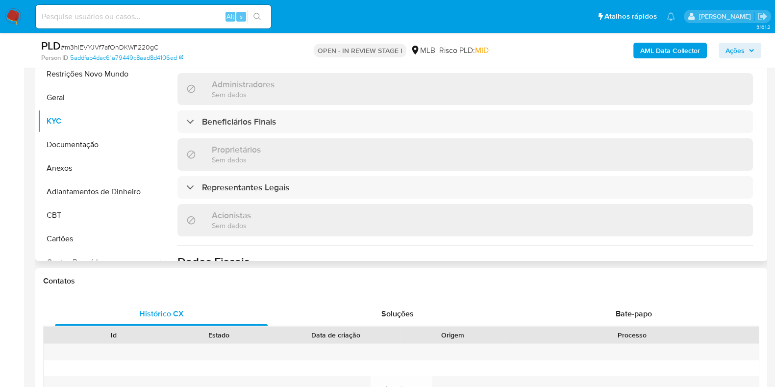
scroll to position [629, 0]
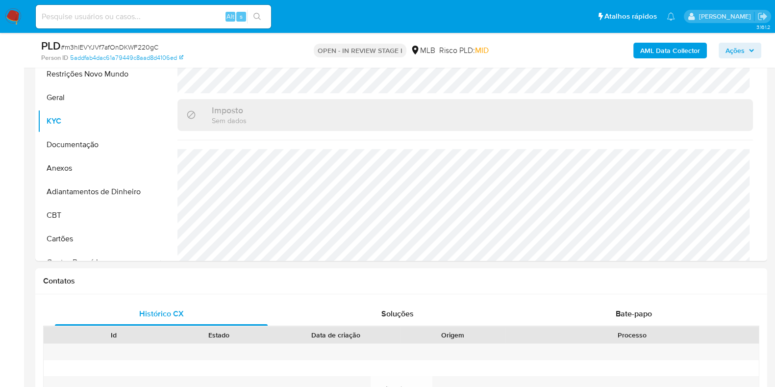
click at [740, 48] on span "Ações" at bounding box center [734, 51] width 19 height 16
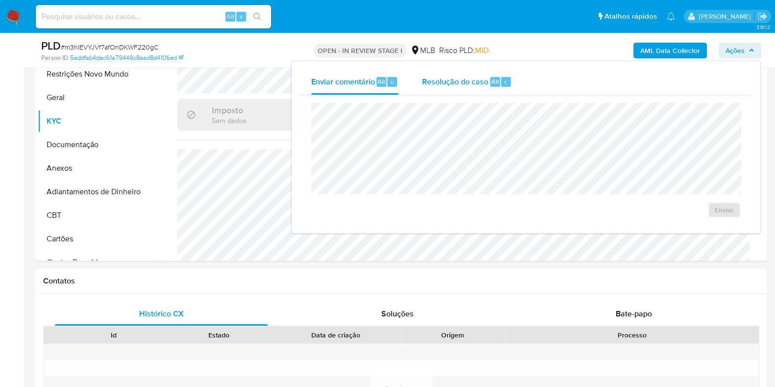
click at [469, 83] on span "Resolução do caso" at bounding box center [455, 80] width 66 height 11
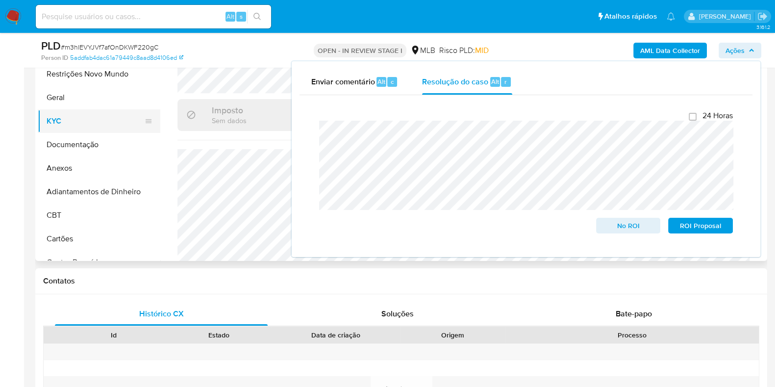
click at [95, 120] on button "KYC" at bounding box center [95, 121] width 115 height 24
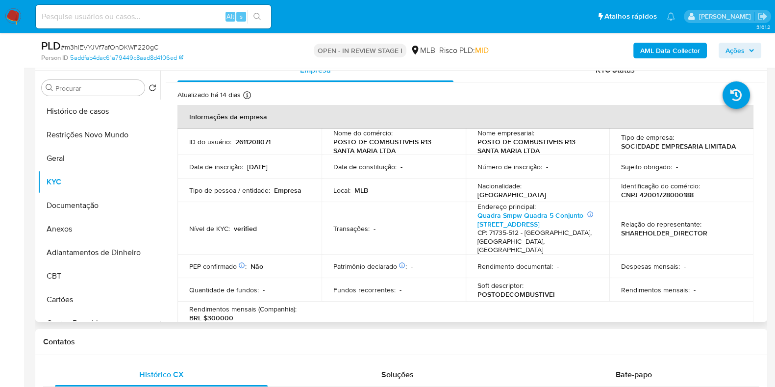
scroll to position [0, 0]
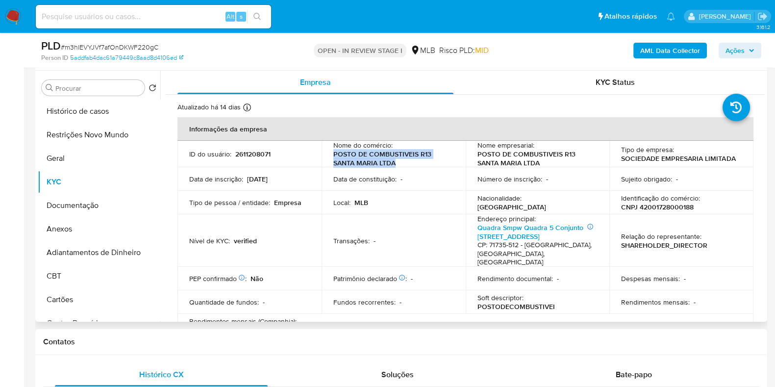
drag, startPoint x: 395, startPoint y: 163, endPoint x: 328, endPoint y: 158, distance: 66.8
click at [328, 158] on td "Nome do comércio : POSTO DE COMBUSTIVEIS R13 SANTA MARIA LTDA" at bounding box center [393, 154] width 144 height 26
copy p "POSTO DE COMBUSTIVEIS R13 SANTA MARIA LTDA"
click at [88, 125] on button "Restrições Novo Mundo" at bounding box center [95, 135] width 115 height 24
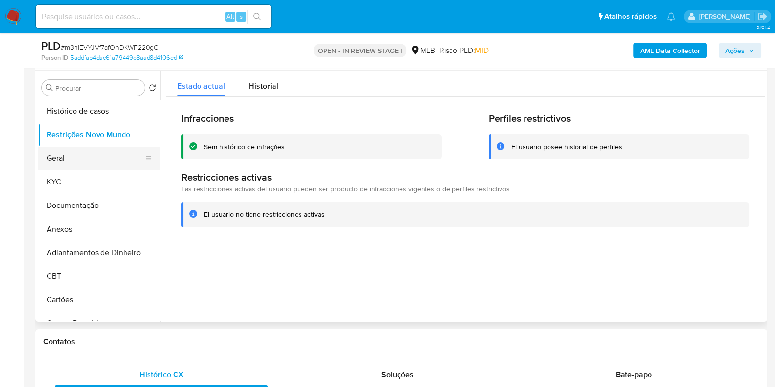
click at [63, 160] on button "Geral" at bounding box center [95, 159] width 115 height 24
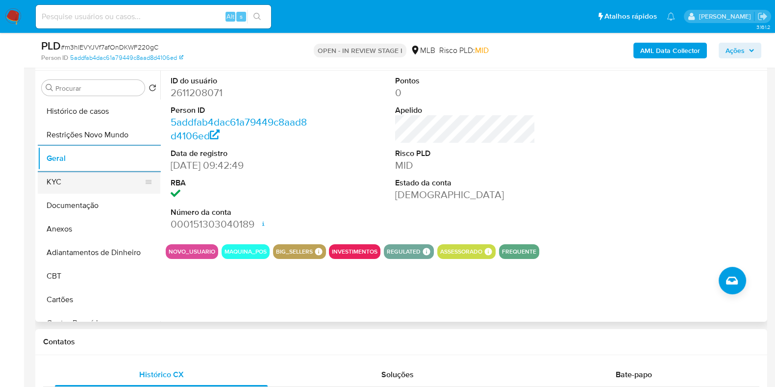
click at [104, 181] on button "KYC" at bounding box center [95, 182] width 115 height 24
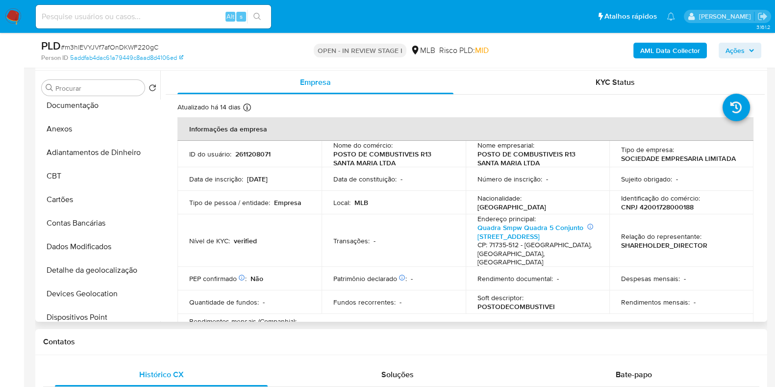
scroll to position [245, 0]
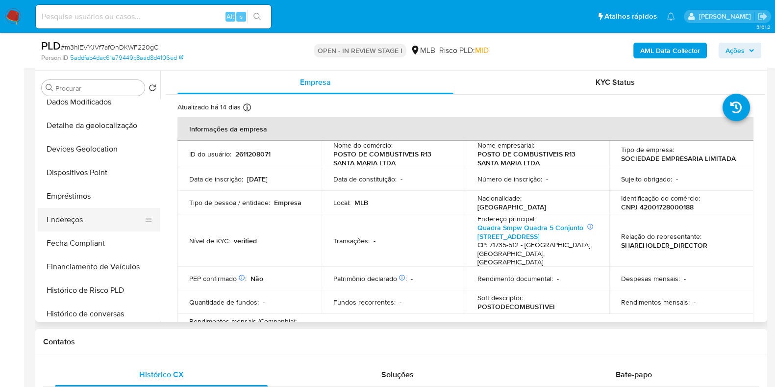
drag, startPoint x: 71, startPoint y: 212, endPoint x: 76, endPoint y: 214, distance: 5.1
click at [71, 213] on button "Endereços" at bounding box center [95, 220] width 115 height 24
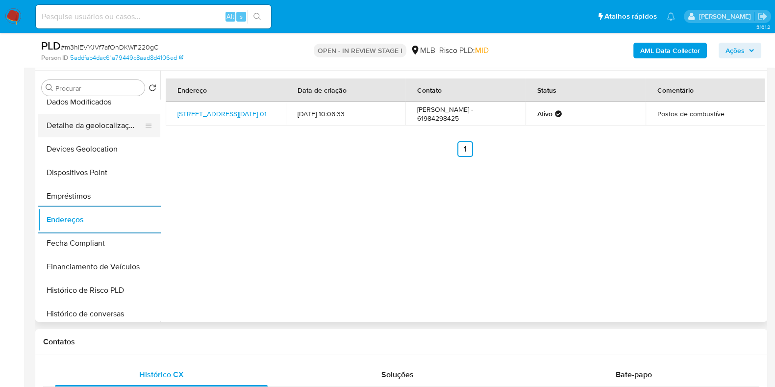
click at [108, 122] on button "Detalhe da geolocalização" at bounding box center [95, 126] width 115 height 24
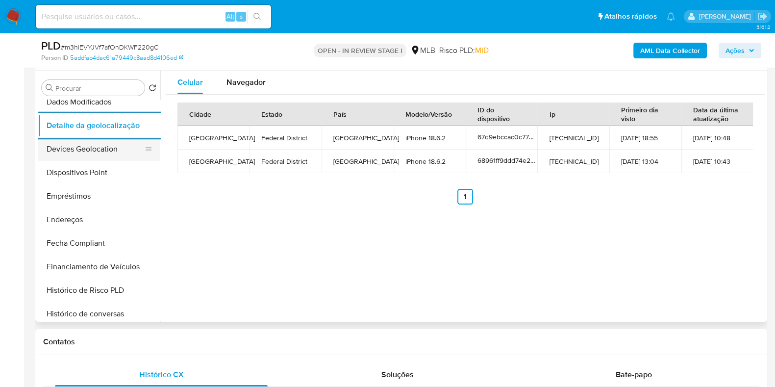
scroll to position [0, 0]
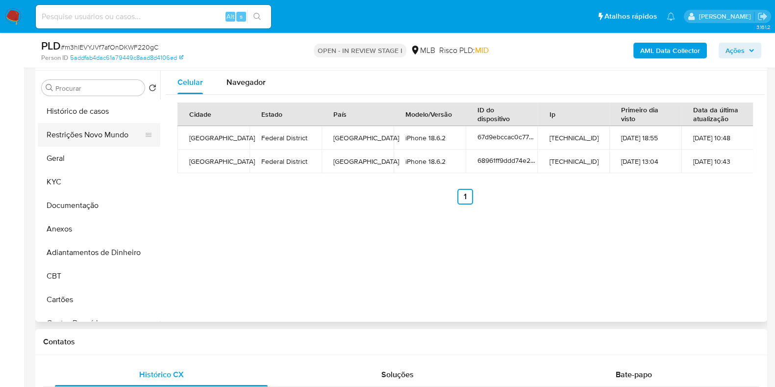
click at [98, 133] on button "Restrições Novo Mundo" at bounding box center [95, 135] width 115 height 24
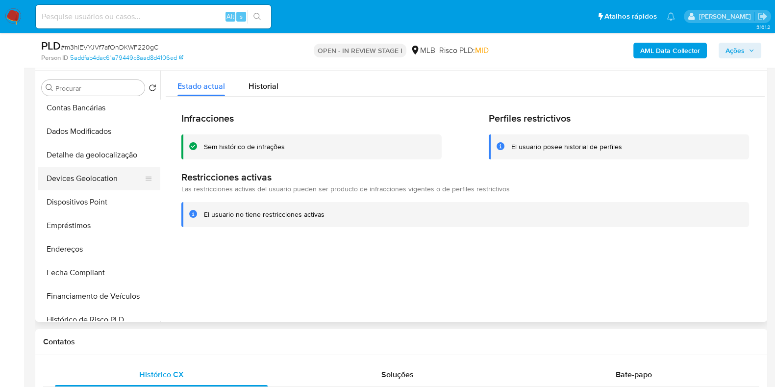
scroll to position [245, 0]
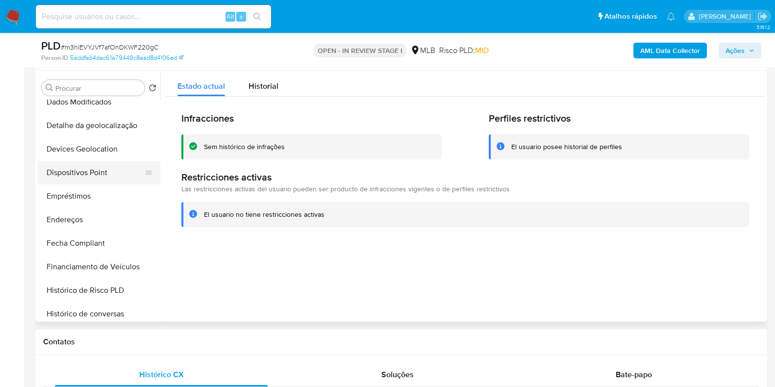
click at [89, 171] on button "Dispositivos Point" at bounding box center [95, 173] width 115 height 24
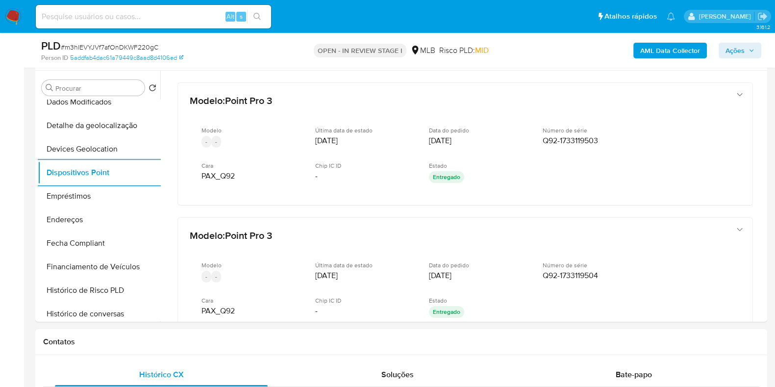
click at [671, 54] on b "AML Data Collector" at bounding box center [670, 51] width 60 height 16
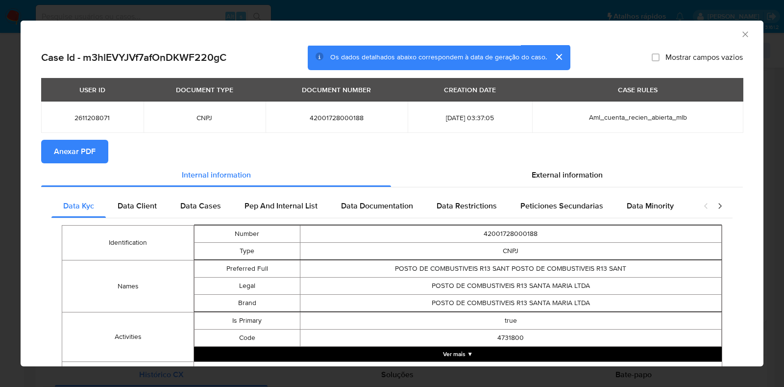
click at [83, 145] on span "Anexar PDF" at bounding box center [75, 152] width 42 height 22
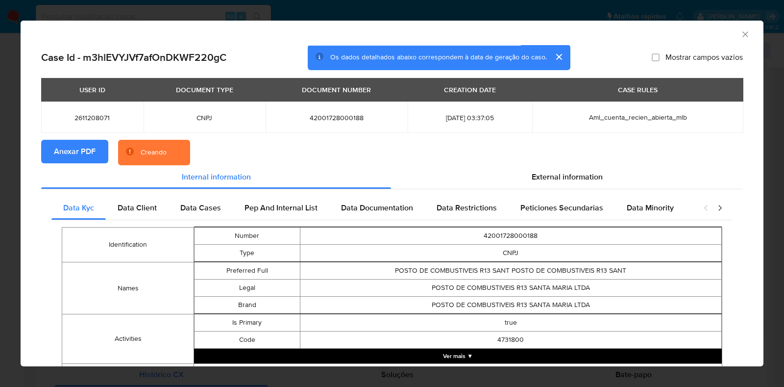
click at [0, 171] on div "AML Data Collector Case Id - m3hlEVYJVf7afOnDKWF220gC Os dados detalhados abaix…" at bounding box center [392, 193] width 784 height 387
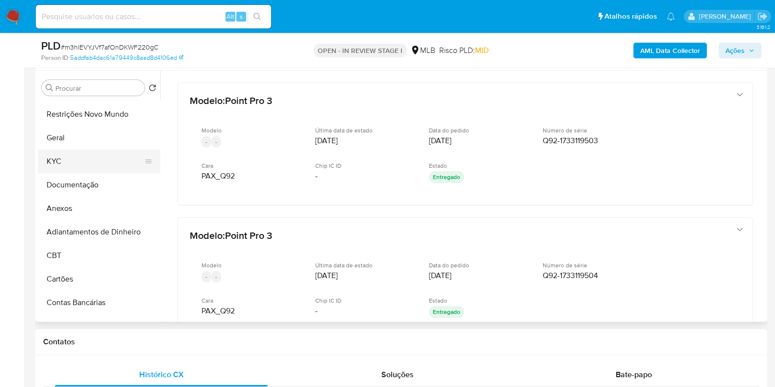
scroll to position [0, 0]
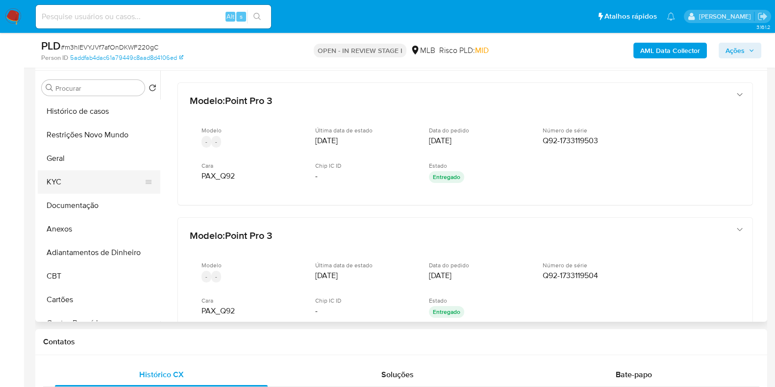
click at [89, 182] on button "KYC" at bounding box center [95, 182] width 115 height 24
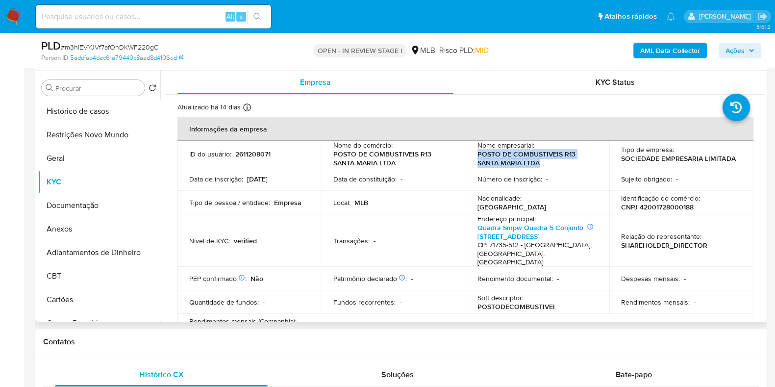
drag, startPoint x: 539, startPoint y: 164, endPoint x: 468, endPoint y: 155, distance: 72.2
click at [468, 155] on td "Nome empresarial : POSTO DE COMBUSTIVEIS R13 SANTA MARIA LTDA" at bounding box center [538, 154] width 144 height 26
copy p "POSTO DE COMBUSTIVEIS R13 SANTA MARIA LTDA"
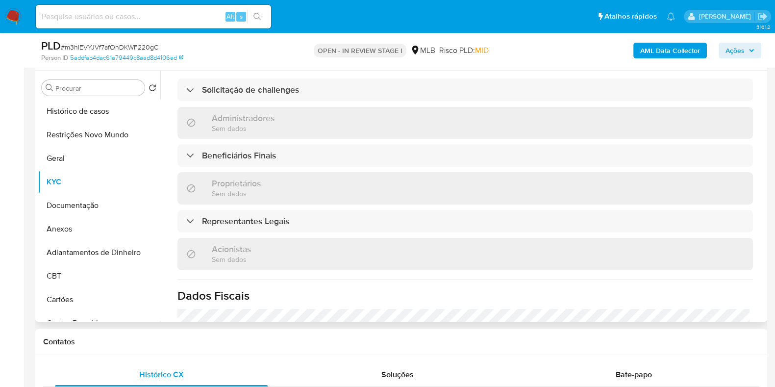
scroll to position [613, 0]
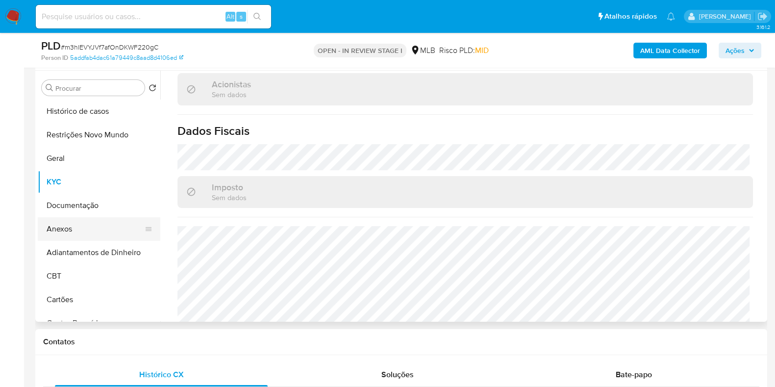
click at [87, 229] on button "Anexos" at bounding box center [95, 229] width 115 height 24
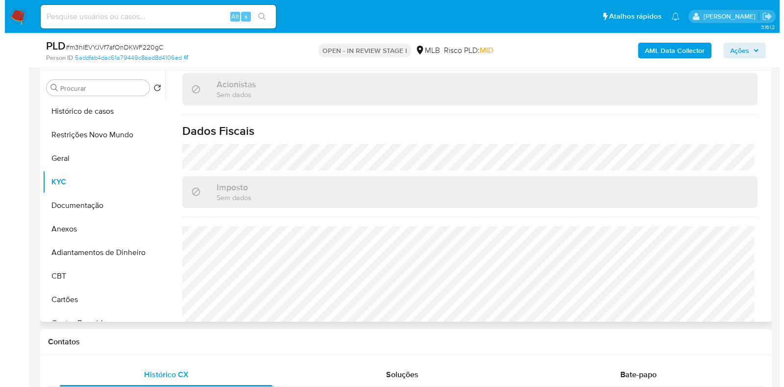
scroll to position [0, 0]
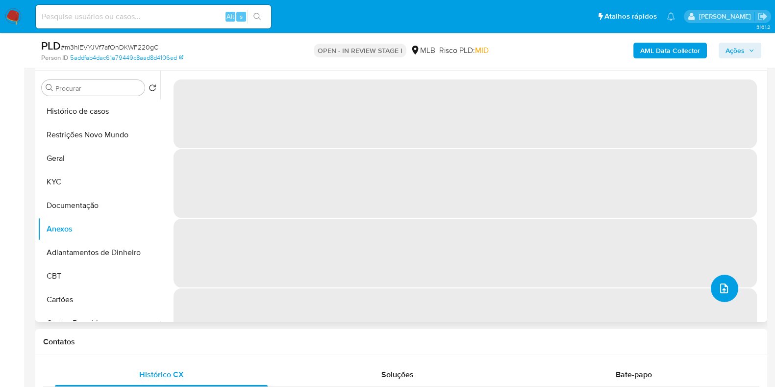
click at [711, 290] on button "upload-file" at bounding box center [724, 287] width 27 height 27
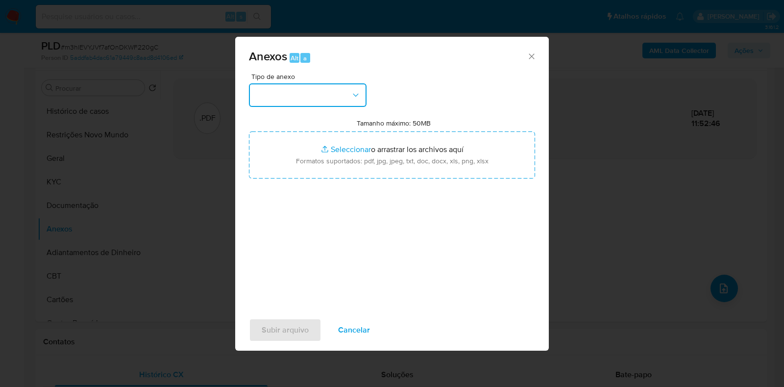
click at [348, 89] on button "button" at bounding box center [308, 95] width 118 height 24
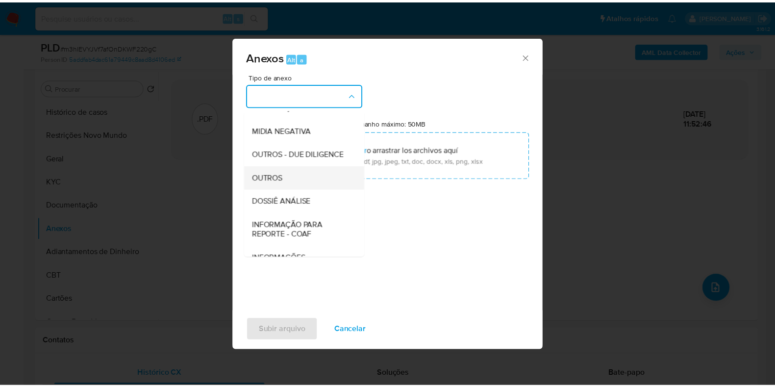
scroll to position [151, 0]
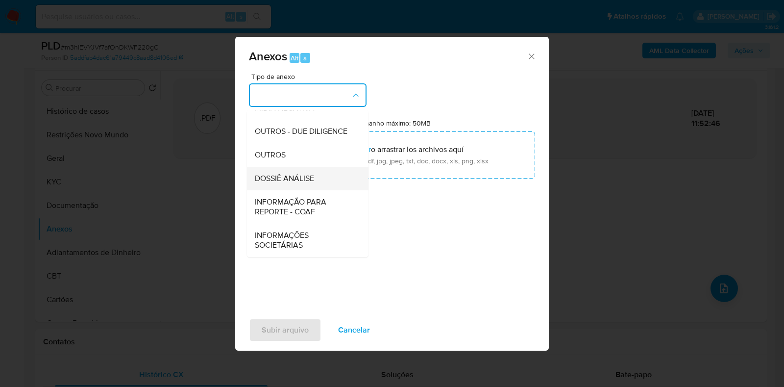
click at [294, 178] on span "DOSSIÊ ANÁLISE" at bounding box center [284, 178] width 59 height 10
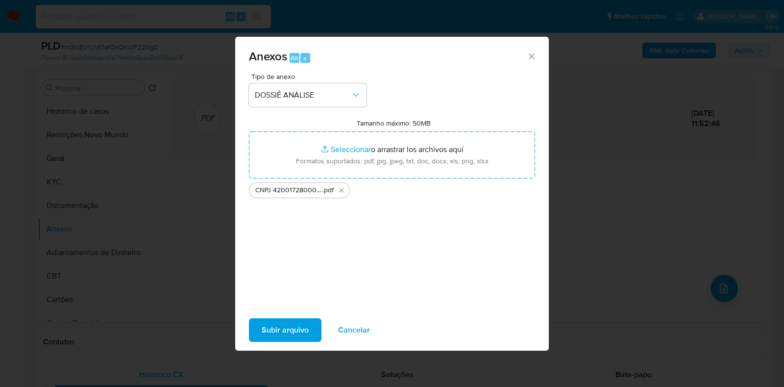
click at [298, 331] on span "Subir arquivo" at bounding box center [285, 330] width 47 height 22
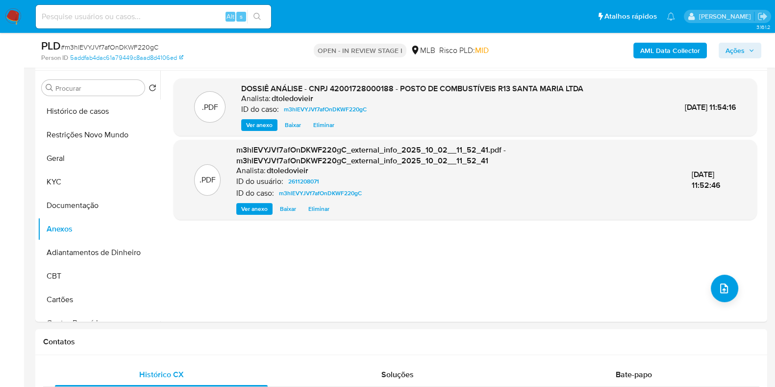
click at [744, 47] on span "Ações" at bounding box center [734, 51] width 19 height 16
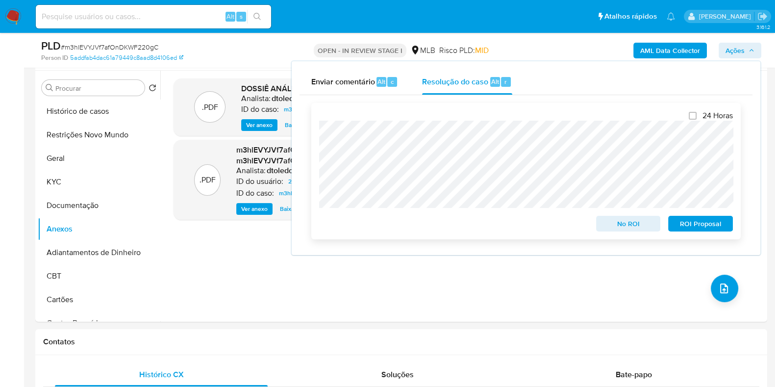
click at [615, 226] on span "No ROI" at bounding box center [628, 224] width 51 height 14
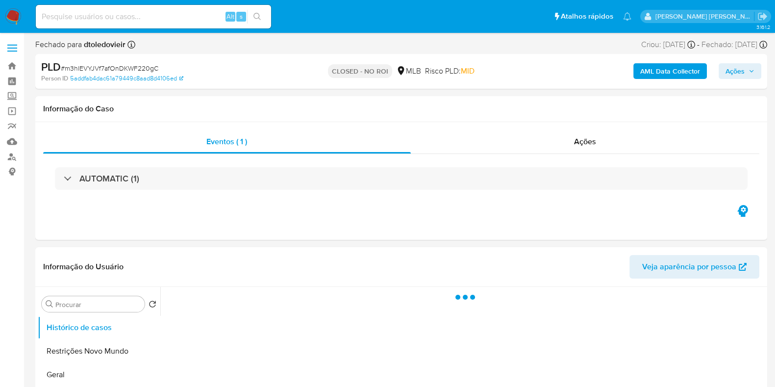
select select "10"
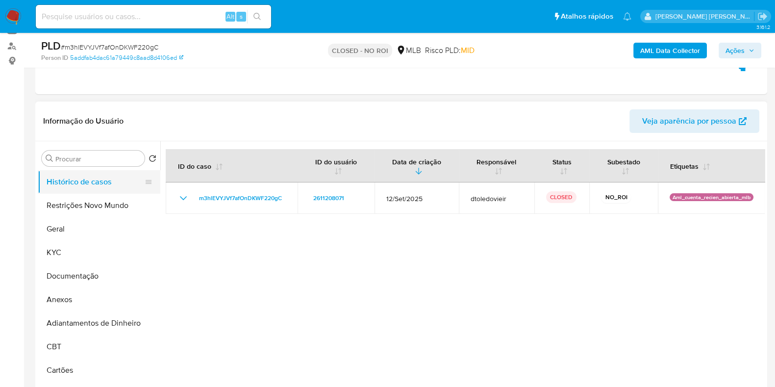
scroll to position [122, 0]
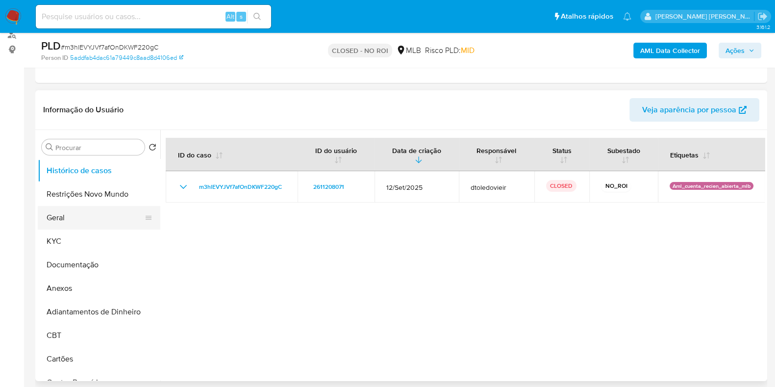
click at [99, 216] on button "Geral" at bounding box center [95, 218] width 115 height 24
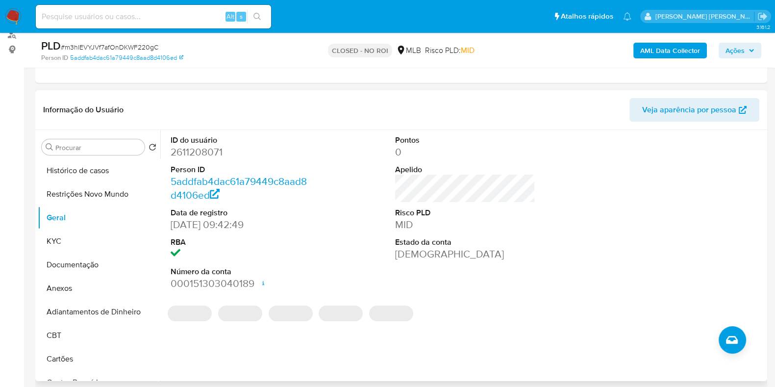
click at [203, 150] on dd "2611208071" at bounding box center [241, 152] width 140 height 14
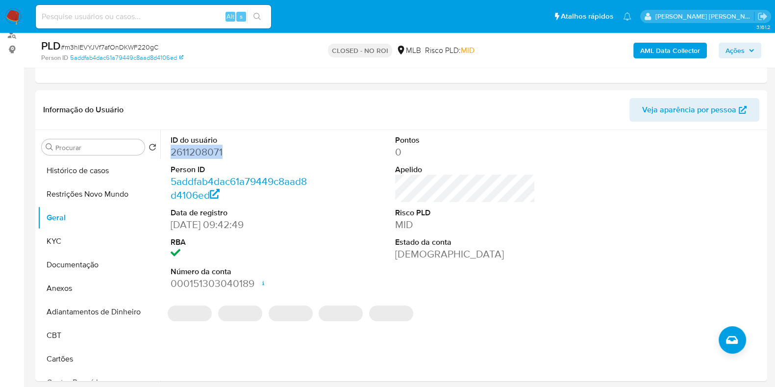
copy dd "2611208071"
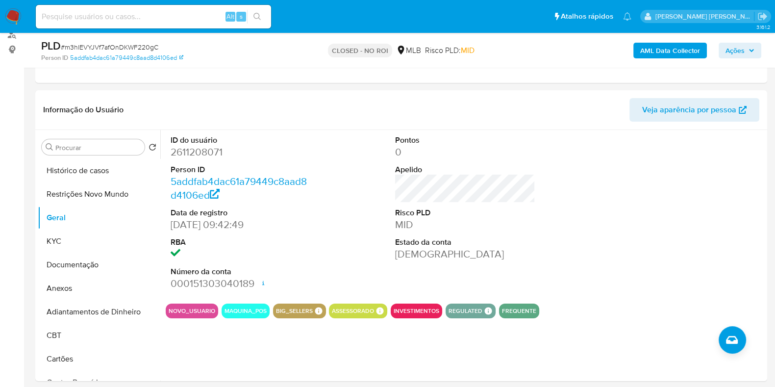
click at [145, 21] on input at bounding box center [153, 16] width 235 height 13
paste input "2078976331"
type input "2078976331"
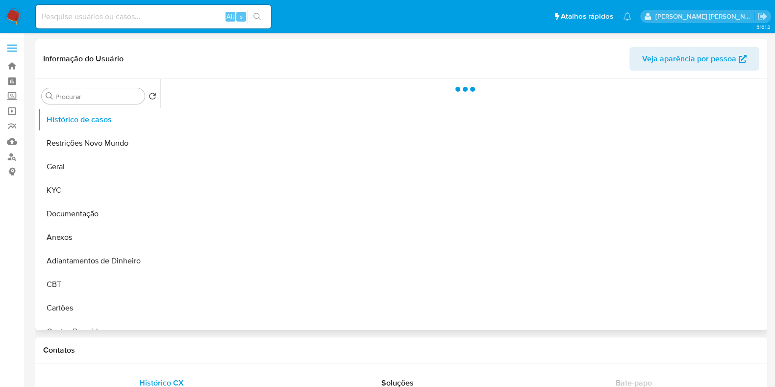
select select "10"
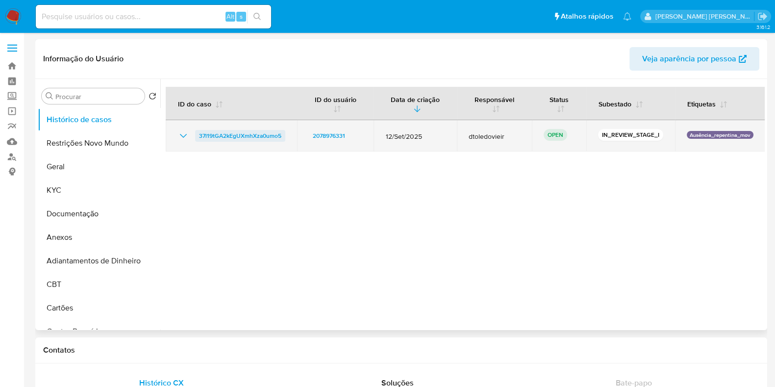
click at [258, 136] on span "37l19tGA2kEgUXmhXza0umo5" at bounding box center [240, 136] width 82 height 12
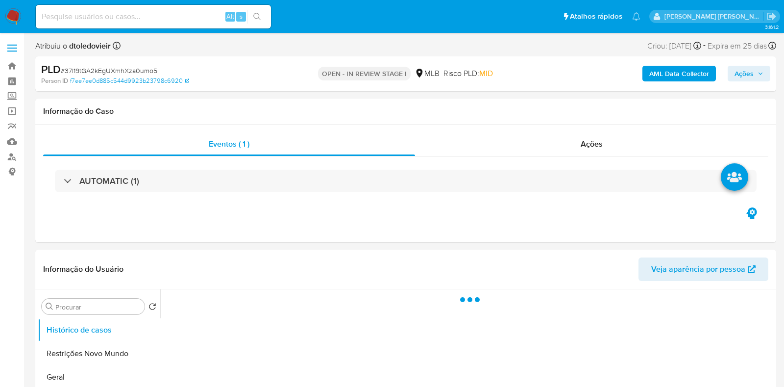
select select "10"
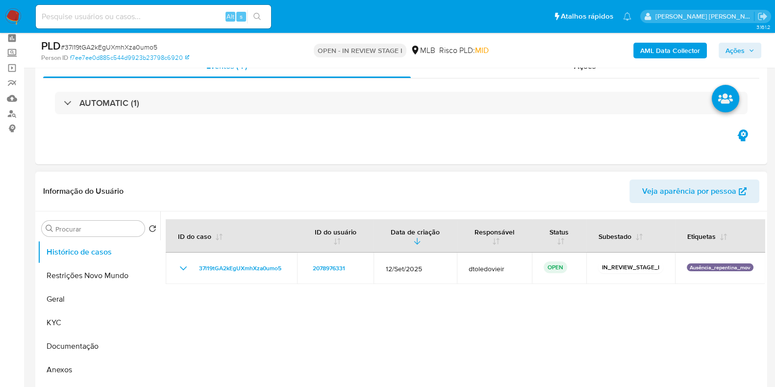
scroll to position [61, 0]
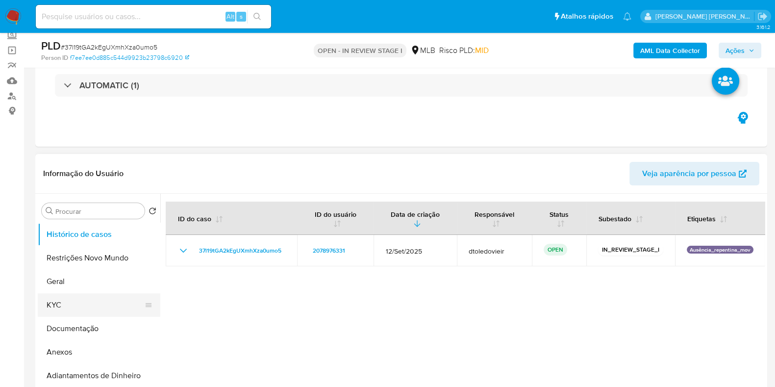
click at [68, 302] on button "KYC" at bounding box center [95, 305] width 115 height 24
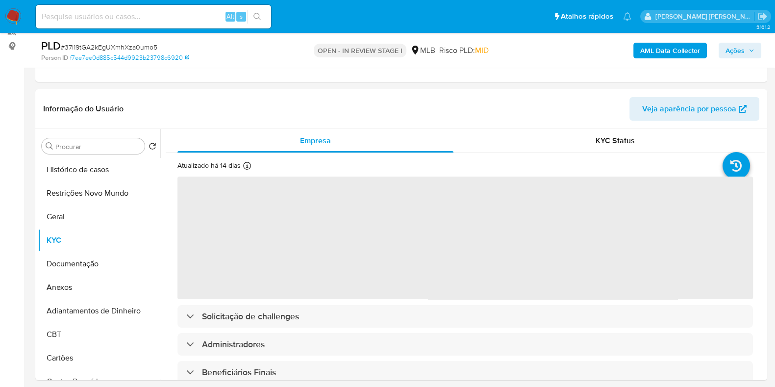
scroll to position [184, 0]
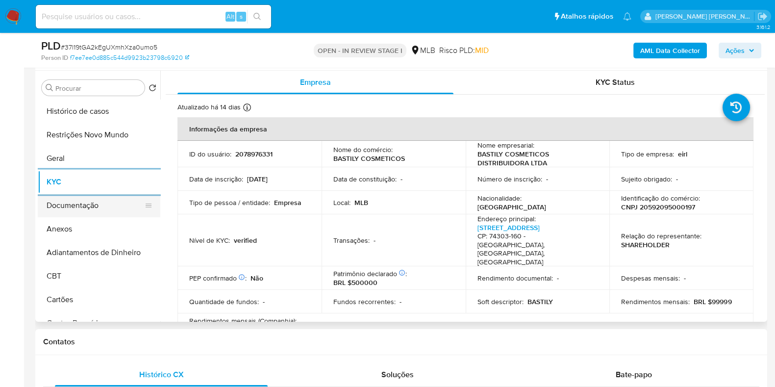
click at [89, 206] on button "Documentação" at bounding box center [95, 206] width 115 height 24
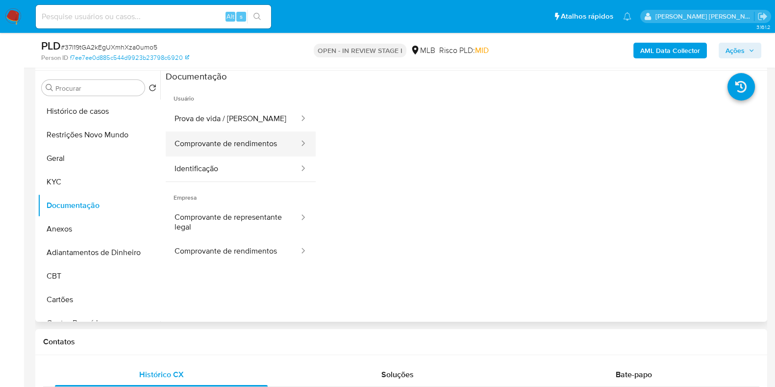
click at [255, 153] on button "Comprovante de rendimentos" at bounding box center [233, 143] width 134 height 25
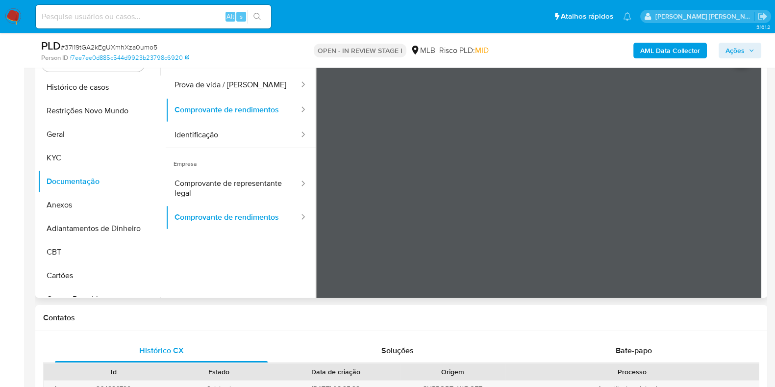
scroll to position [0, 0]
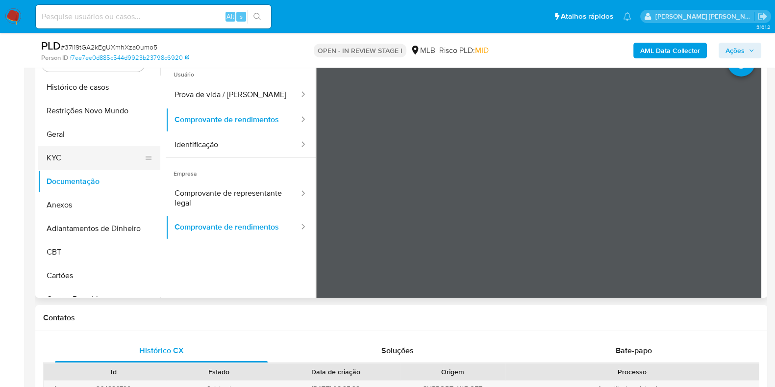
click at [93, 159] on button "KYC" at bounding box center [95, 158] width 115 height 24
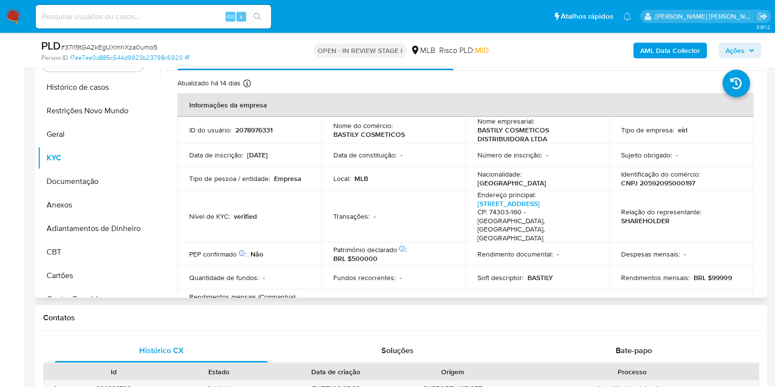
click at [655, 183] on p "CNPJ 20592095000197" at bounding box center [658, 182] width 74 height 9
copy p "20592095000197"
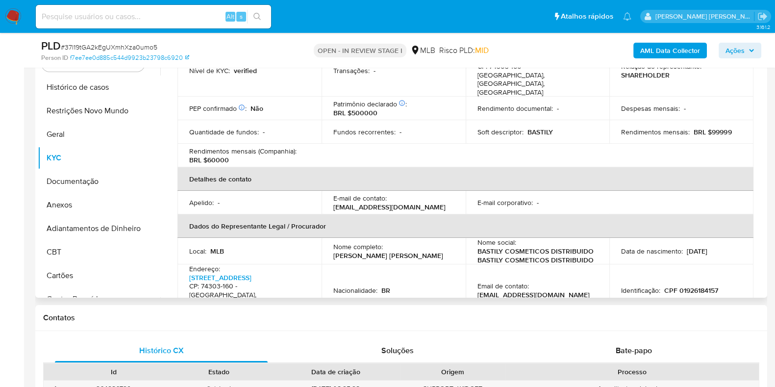
scroll to position [184, 0]
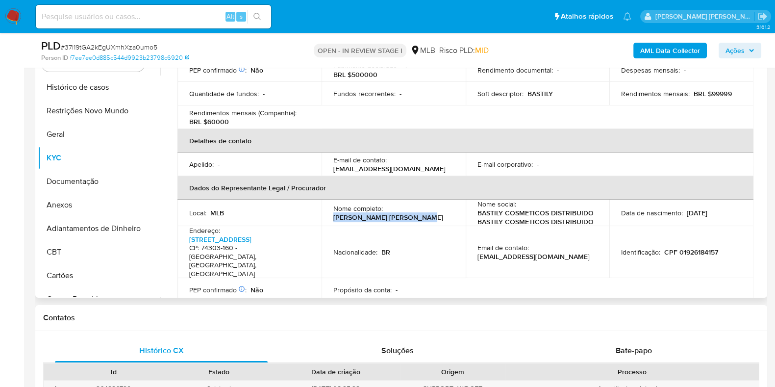
drag, startPoint x: 389, startPoint y: 192, endPoint x: 326, endPoint y: 193, distance: 62.7
click at [326, 199] on td "Nome completo : Carla Keit Aparecida Braz" at bounding box center [393, 212] width 144 height 26
copy p "Carla Keit Aparecida Braz"
click at [693, 247] on p "CPF 01926184157" at bounding box center [691, 251] width 54 height 9
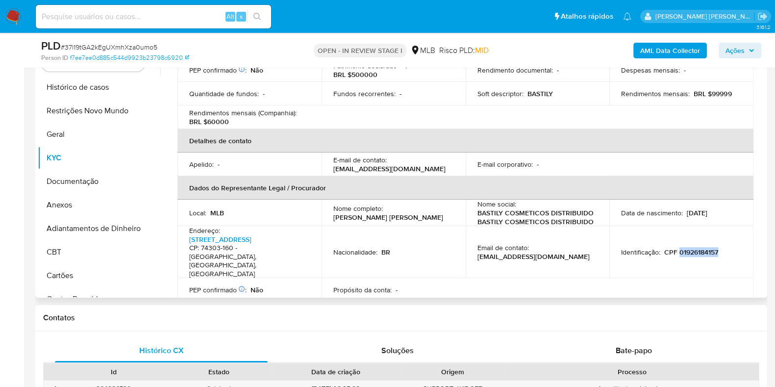
copy p "01926184157"
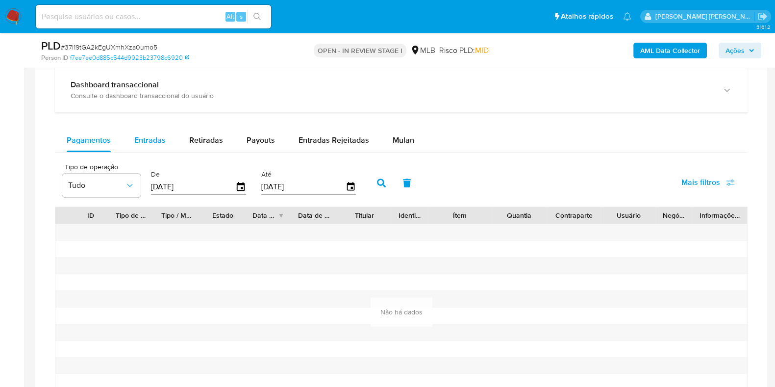
click at [145, 148] on div "Entradas" at bounding box center [149, 140] width 31 height 24
select select "10"
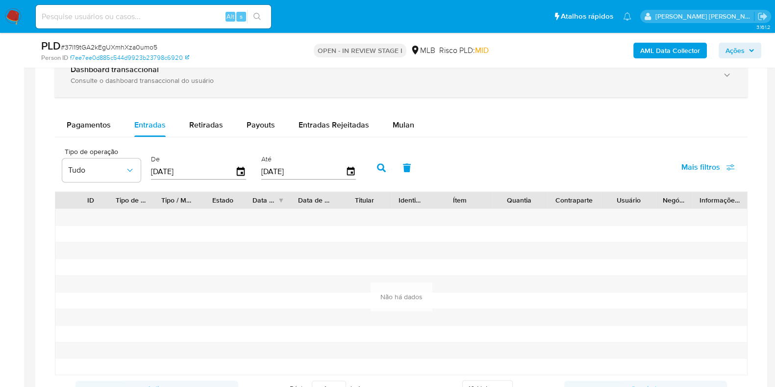
scroll to position [637, 0]
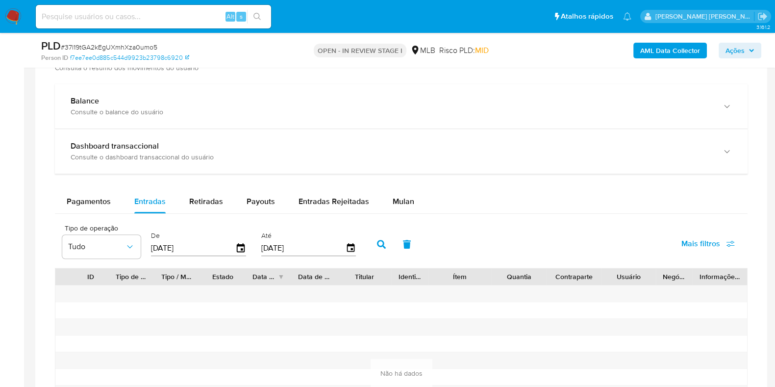
click at [215, 244] on input "[DATE]" at bounding box center [193, 248] width 84 height 16
type input "0_/__/____"
type input "1_/__/____"
type input "01/01/2025"
click at [384, 248] on button "button" at bounding box center [381, 244] width 25 height 24
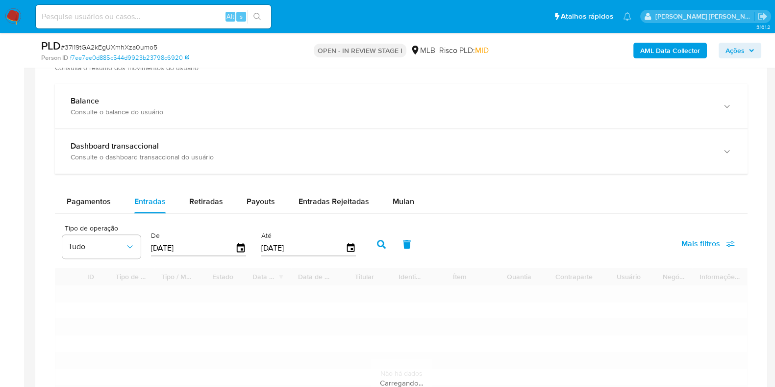
scroll to position [759, 0]
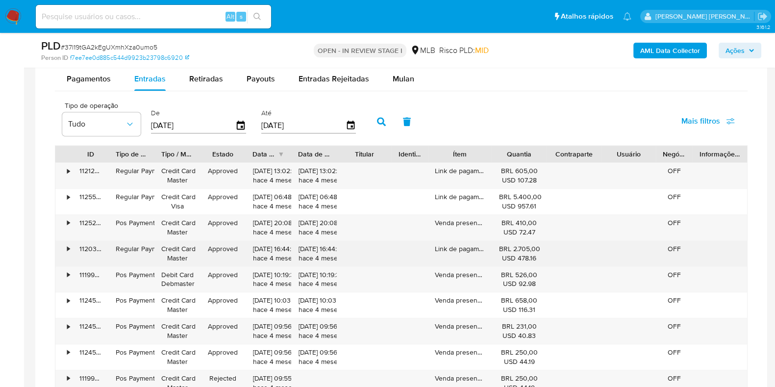
click at [67, 249] on div "•" at bounding box center [68, 248] width 2 height 9
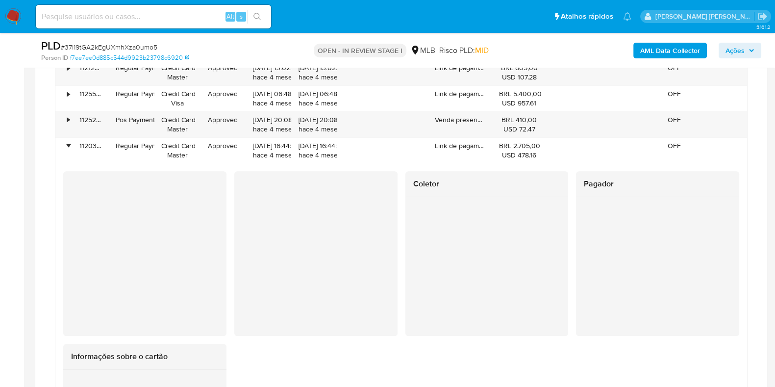
scroll to position [882, 0]
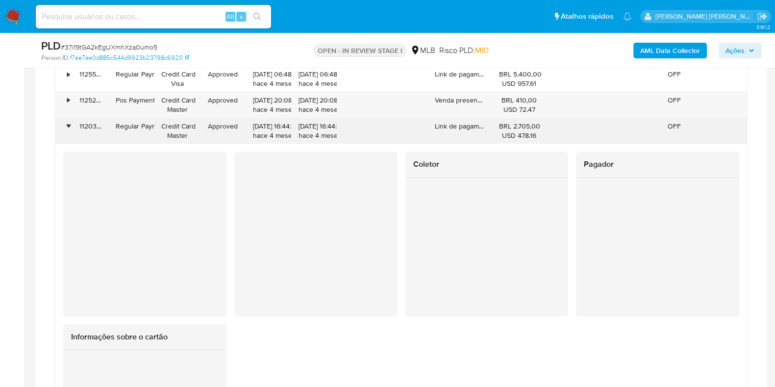
click at [71, 121] on div "•" at bounding box center [63, 130] width 17 height 25
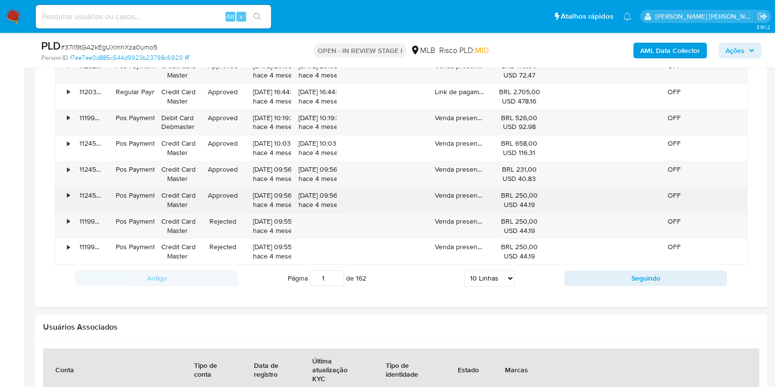
scroll to position [943, 0]
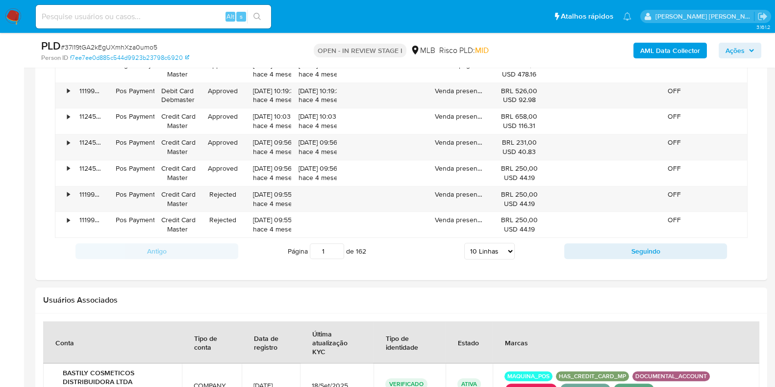
click at [486, 249] on select "5 Linhas 10 Linhas 20 Linhas 25 Linhas 50 Linhas 100 Linhas" at bounding box center [489, 251] width 50 height 17
drag, startPoint x: 495, startPoint y: 247, endPoint x: 496, endPoint y: 256, distance: 9.4
click at [495, 247] on select "5 Linhas 10 Linhas 20 Linhas 25 Linhas 50 Linhas 100 Linhas" at bounding box center [489, 251] width 50 height 17
select select "100"
click at [464, 243] on select "5 Linhas 10 Linhas 20 Linhas 25 Linhas 50 Linhas 100 Linhas" at bounding box center [489, 251] width 50 height 17
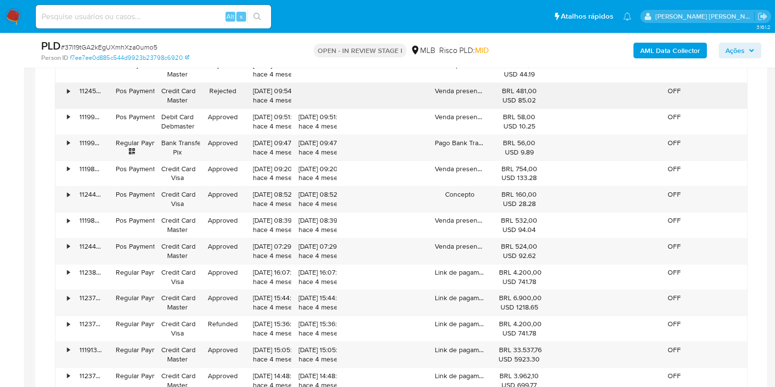
scroll to position [1127, 0]
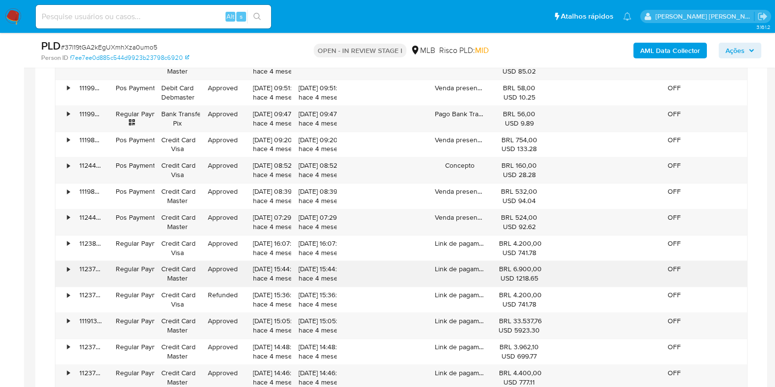
click at [71, 271] on div "•" at bounding box center [63, 273] width 17 height 25
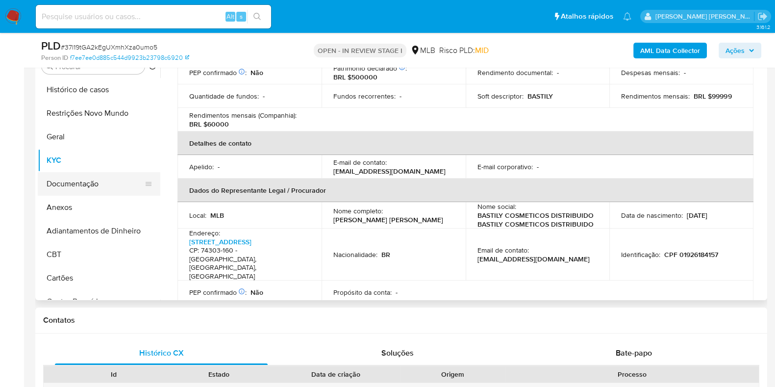
scroll to position [208, 0]
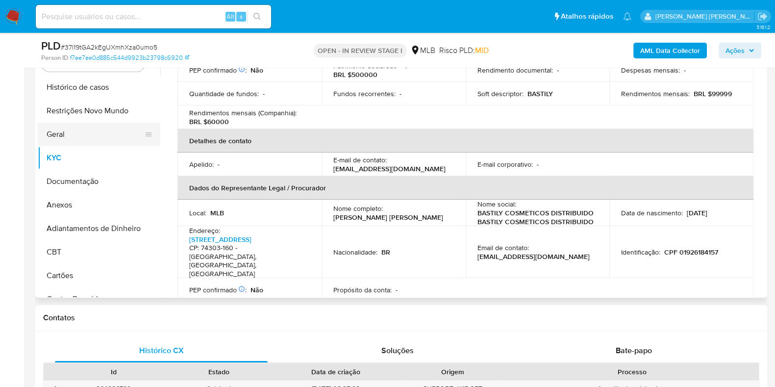
click at [87, 132] on button "Geral" at bounding box center [95, 135] width 115 height 24
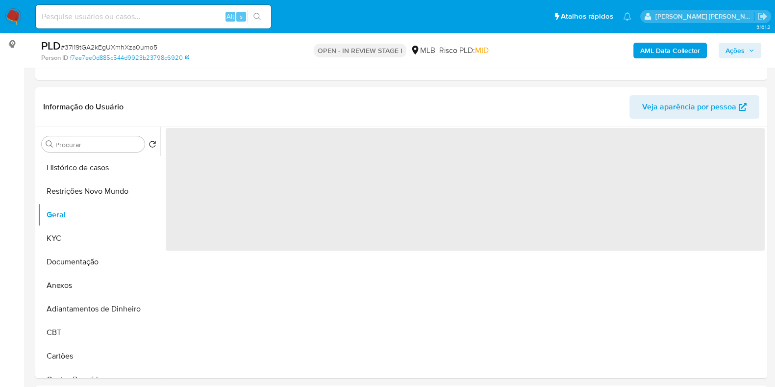
scroll to position [147, 0]
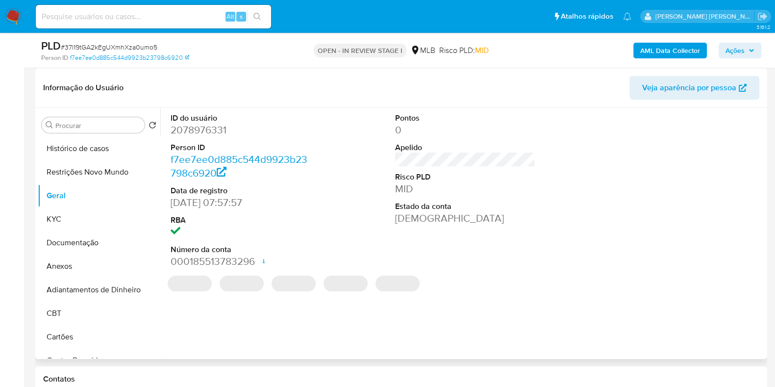
drag, startPoint x: 199, startPoint y: 202, endPoint x: 292, endPoint y: 202, distance: 92.1
click at [290, 202] on dd "06/11/2024 07:57:57" at bounding box center [241, 203] width 140 height 14
click at [293, 202] on dd "06/11/2024 07:57:57" at bounding box center [241, 203] width 140 height 14
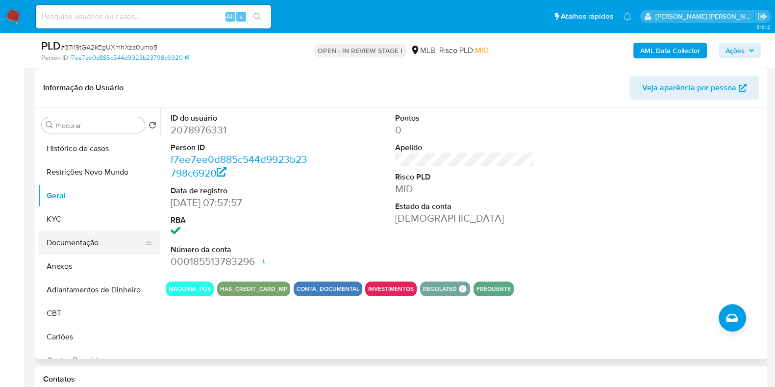
click at [56, 242] on button "Documentação" at bounding box center [95, 243] width 115 height 24
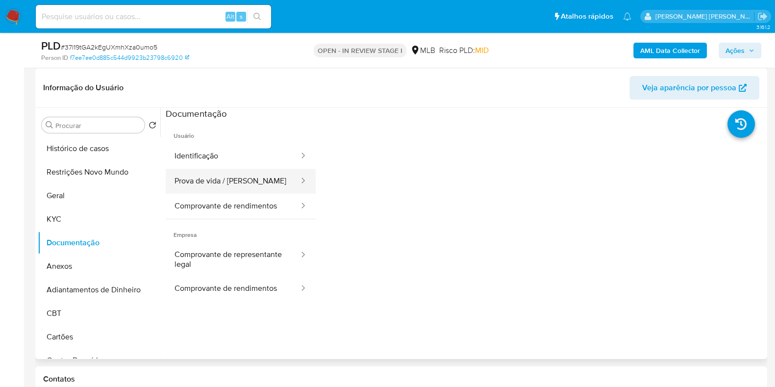
click at [230, 174] on button "Prova de vida / Selfie" at bounding box center [233, 181] width 134 height 25
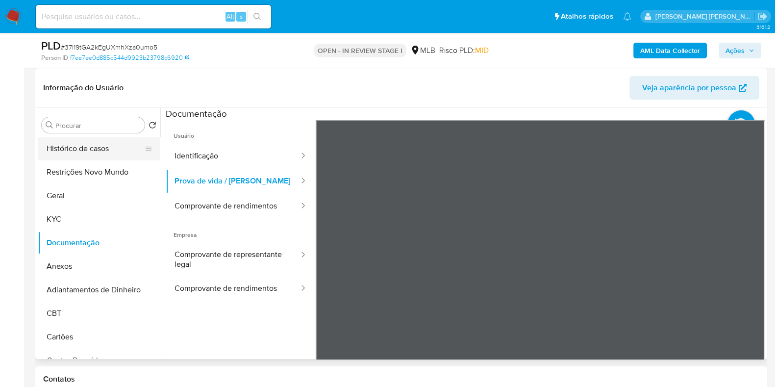
click at [82, 141] on button "Histórico de casos" at bounding box center [95, 149] width 115 height 24
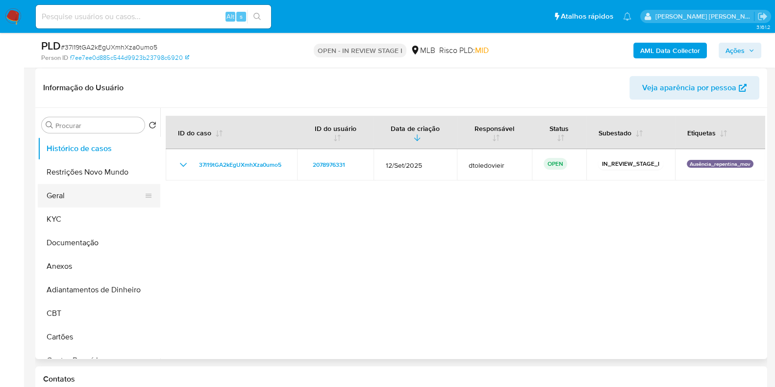
click at [61, 195] on button "Geral" at bounding box center [95, 196] width 115 height 24
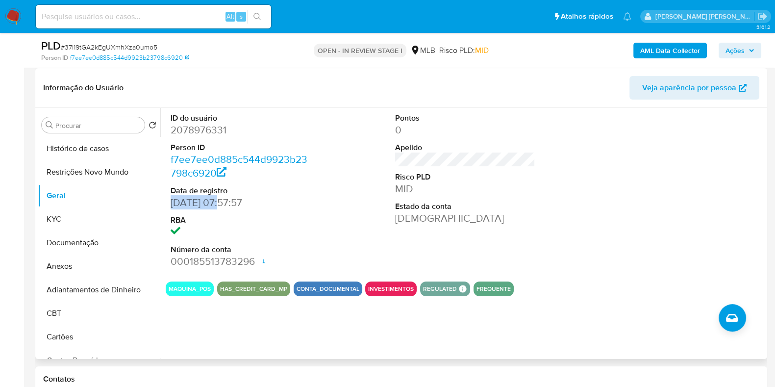
drag, startPoint x: 166, startPoint y: 199, endPoint x: 225, endPoint y: 203, distance: 59.9
click at [218, 203] on div "ID do usuário 2078976331 Person ID f7ee7ee0d885c544d9923b23798c6920 Data de reg…" at bounding box center [241, 191] width 150 height 166
click at [237, 203] on dd "06/11/2024 07:57:57" at bounding box center [241, 203] width 140 height 14
click at [743, 49] on span "Ações" at bounding box center [734, 51] width 19 height 16
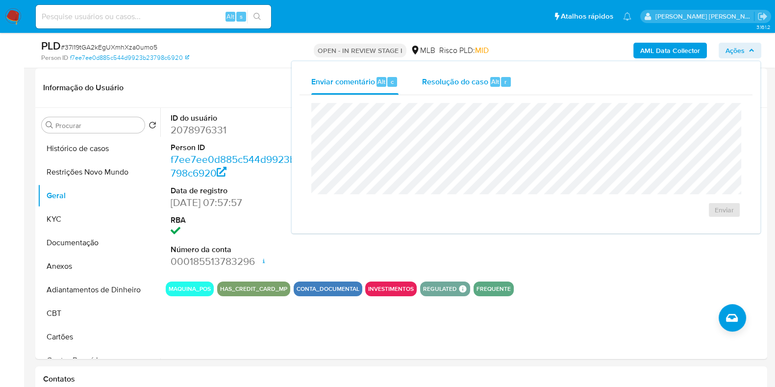
click at [444, 87] on div "Resolução do caso Alt r" at bounding box center [467, 81] width 90 height 25
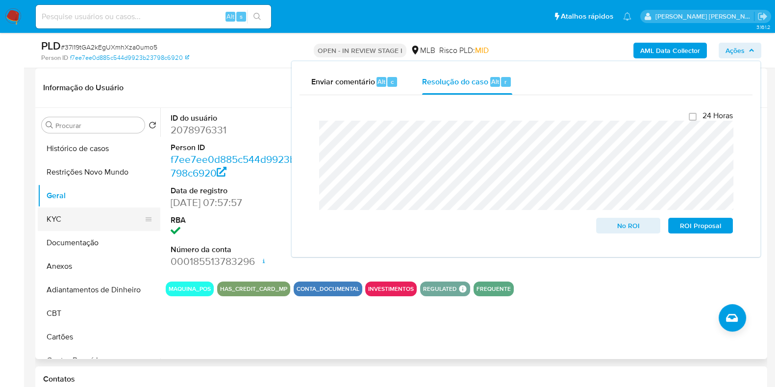
click at [104, 217] on button "KYC" at bounding box center [95, 219] width 115 height 24
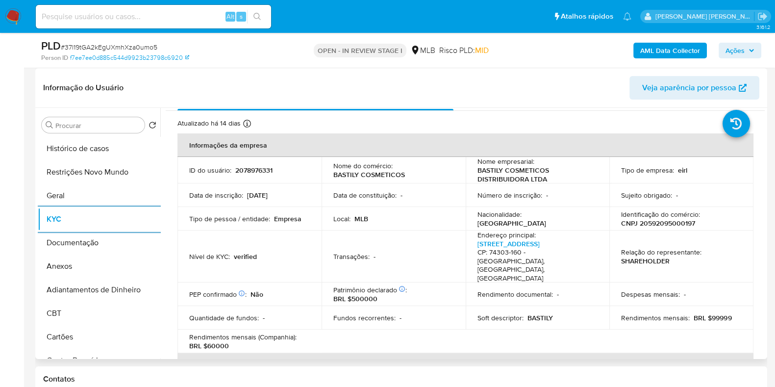
scroll to position [0, 0]
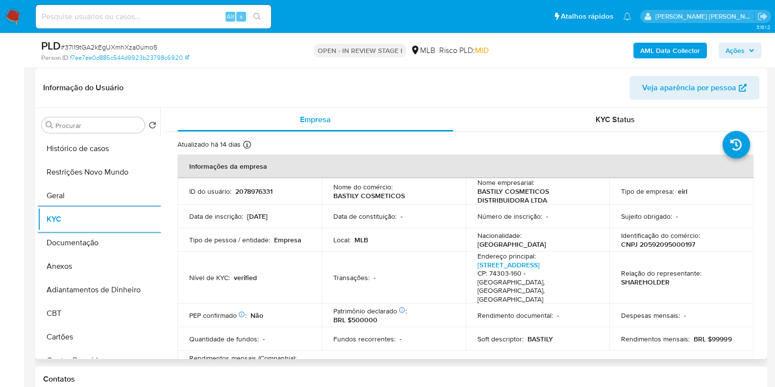
click at [668, 248] on p "CNPJ 20592095000197" at bounding box center [658, 244] width 74 height 9
copy p "20592095000197"
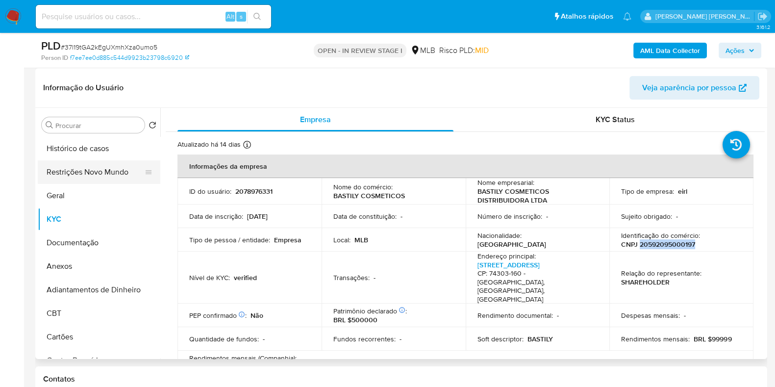
click at [82, 175] on button "Restrições Novo Mundo" at bounding box center [95, 172] width 115 height 24
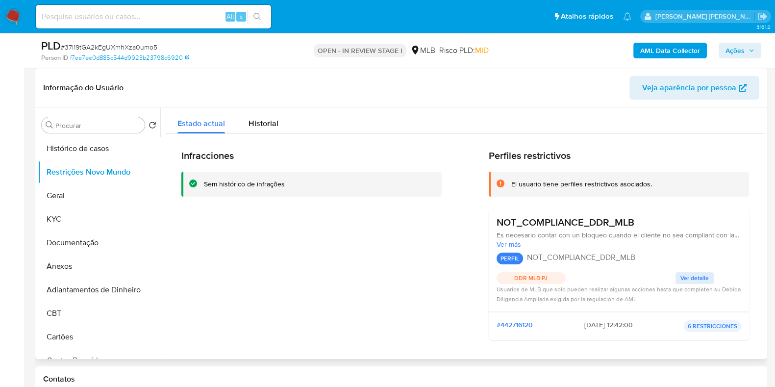
drag, startPoint x: 657, startPoint y: 220, endPoint x: 488, endPoint y: 220, distance: 168.6
click at [489, 220] on div "NOT_COMPLIANCE_DDR_MLB Es necesario contar con un bloqueo cuando el cliente no …" at bounding box center [619, 259] width 260 height 103
click at [84, 227] on button "KYC" at bounding box center [99, 219] width 123 height 24
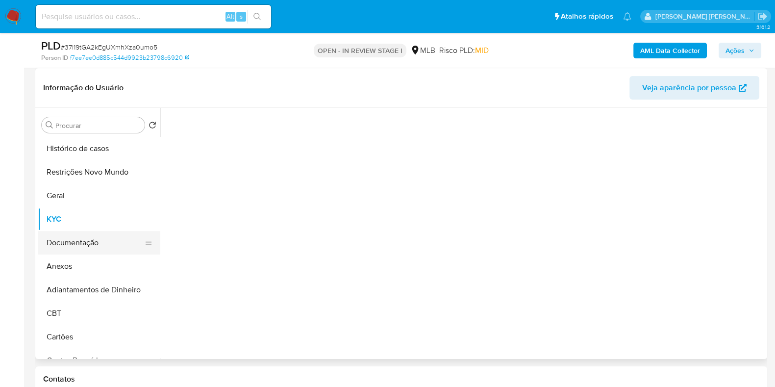
drag, startPoint x: 80, startPoint y: 239, endPoint x: 89, endPoint y: 231, distance: 11.8
click at [81, 239] on button "Documentação" at bounding box center [95, 243] width 115 height 24
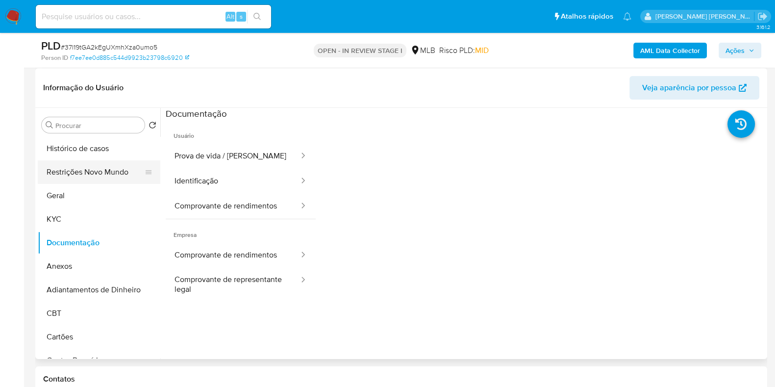
click at [123, 165] on button "Restrições Novo Mundo" at bounding box center [95, 172] width 115 height 24
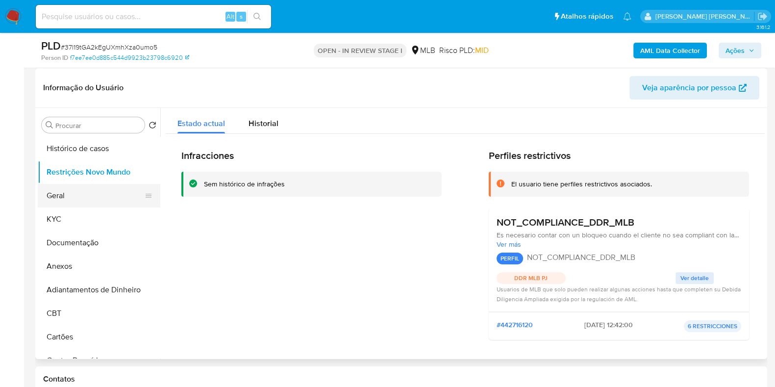
click at [60, 188] on button "Geral" at bounding box center [95, 196] width 115 height 24
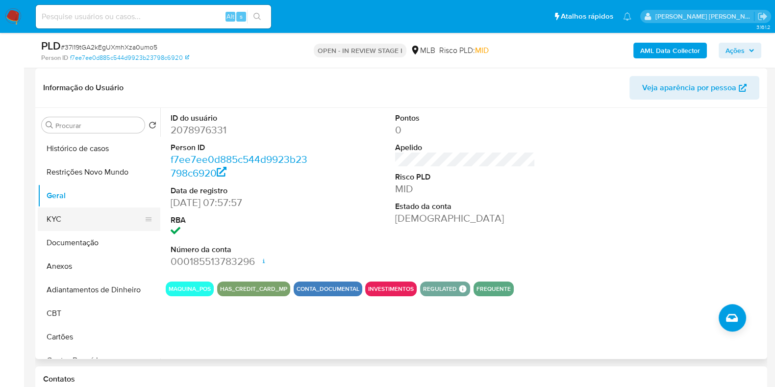
click at [68, 219] on button "KYC" at bounding box center [95, 219] width 115 height 24
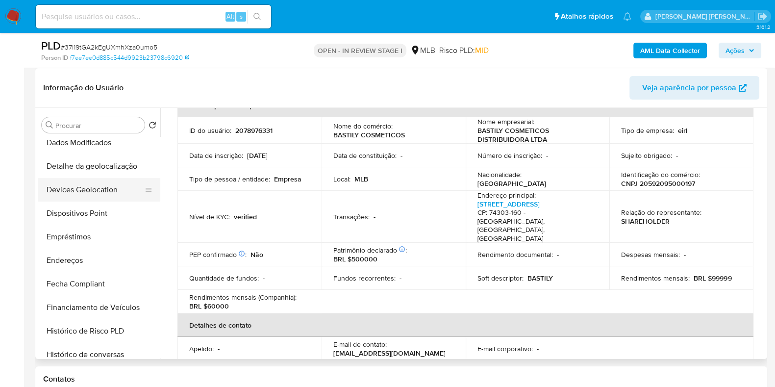
scroll to position [244, 0]
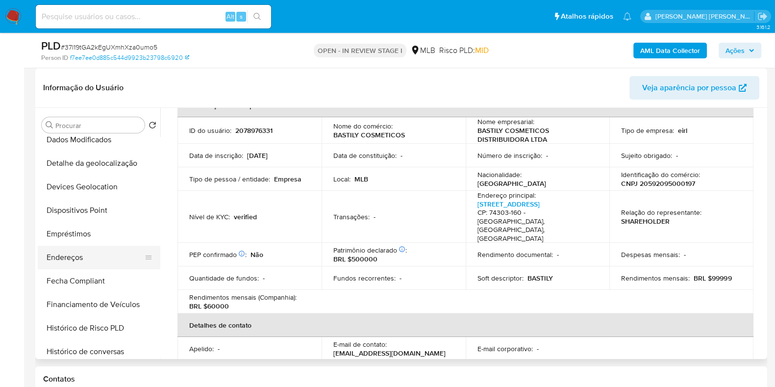
click at [76, 256] on button "Endereços" at bounding box center [95, 258] width 115 height 24
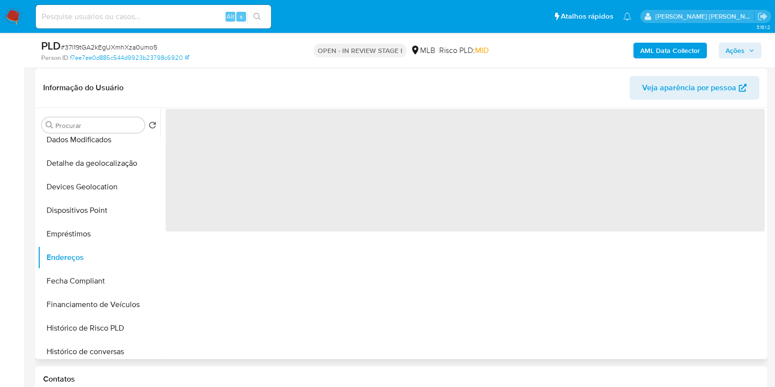
scroll to position [0, 0]
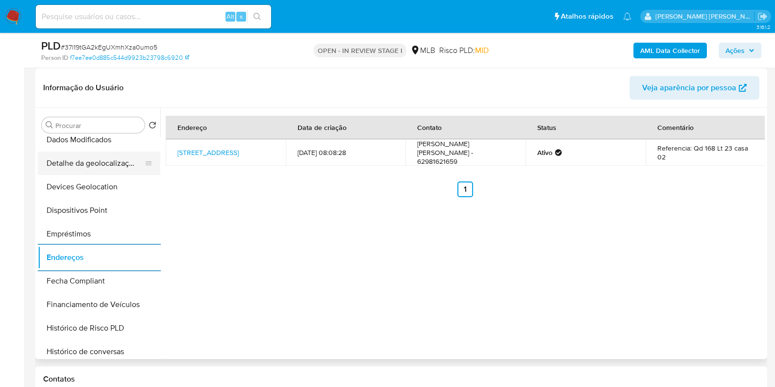
click at [97, 165] on button "Detalhe da geolocalização" at bounding box center [95, 163] width 115 height 24
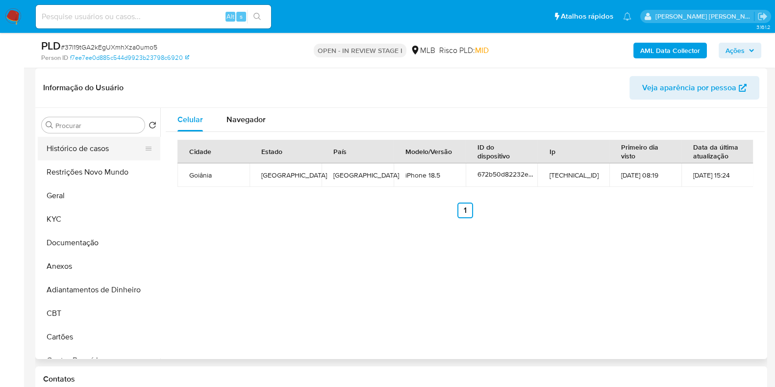
click at [101, 155] on button "Histórico de casos" at bounding box center [95, 149] width 115 height 24
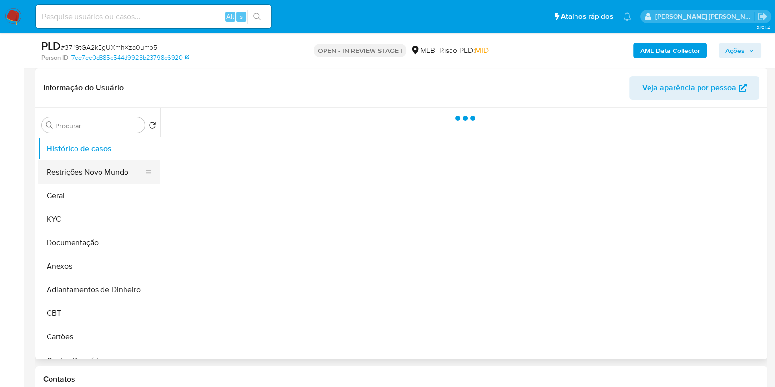
click at [93, 167] on button "Restrições Novo Mundo" at bounding box center [95, 172] width 115 height 24
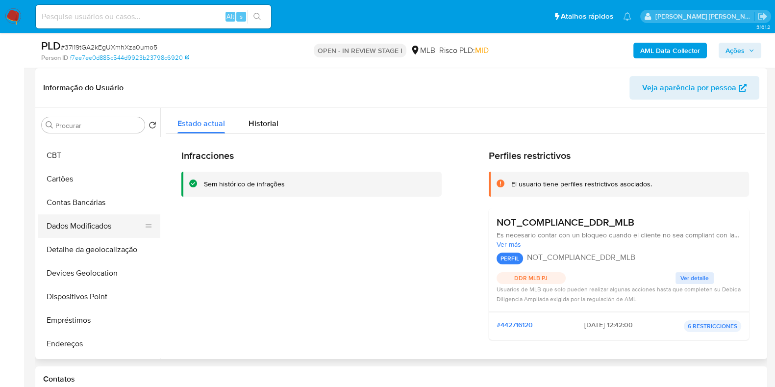
scroll to position [183, 0]
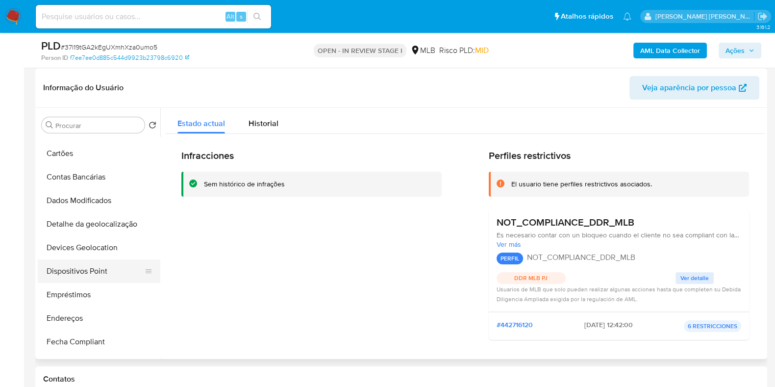
click at [95, 266] on button "Dispositivos Point" at bounding box center [95, 271] width 115 height 24
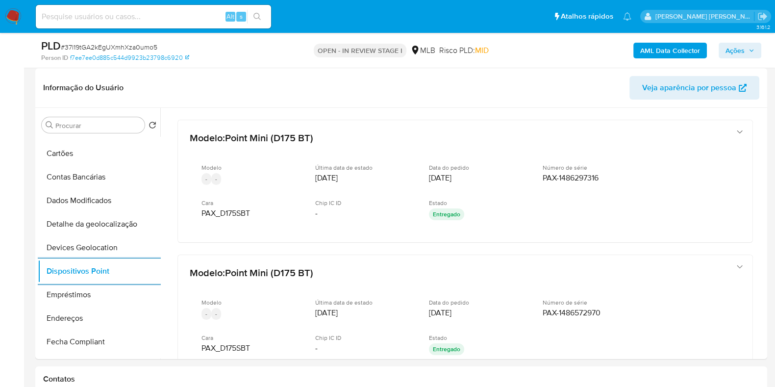
click at [665, 53] on b "AML Data Collector" at bounding box center [670, 51] width 60 height 16
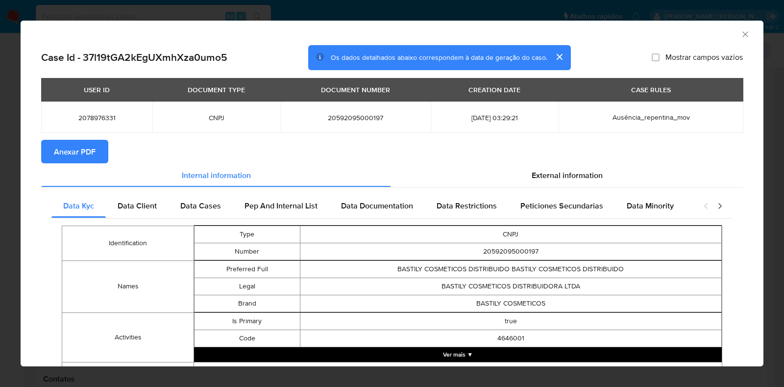
click at [92, 154] on span "Anexar PDF" at bounding box center [75, 152] width 42 height 22
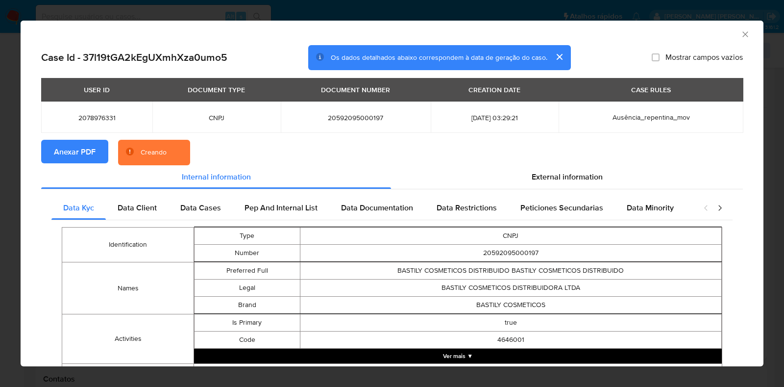
click at [0, 190] on div "AML Data Collector Case Id - 37l19tGA2kEgUXmhXza0umo5 Os dados detalhados abaix…" at bounding box center [392, 193] width 784 height 387
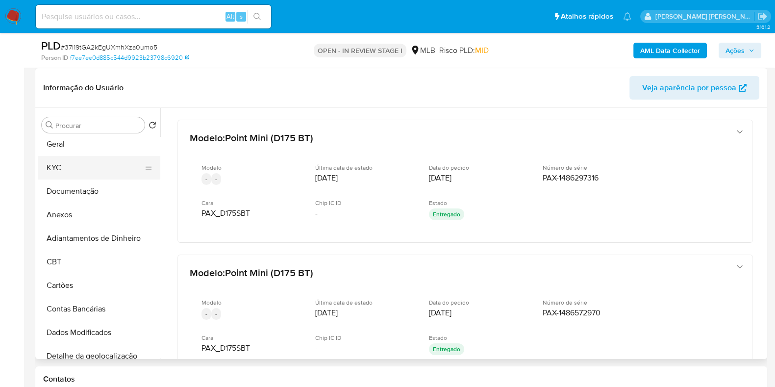
scroll to position [0, 0]
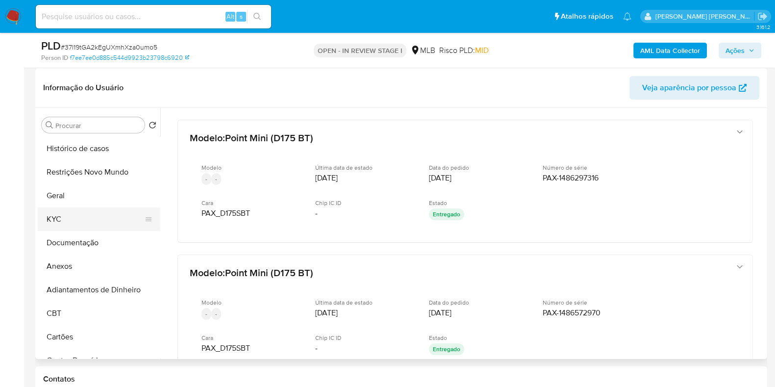
click at [97, 217] on button "KYC" at bounding box center [95, 219] width 115 height 24
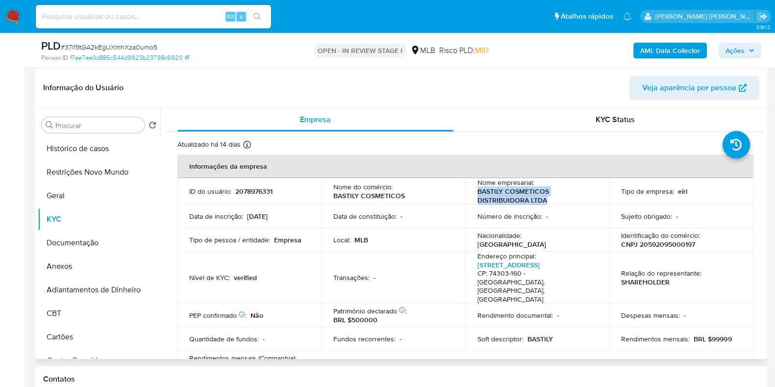
drag, startPoint x: 527, startPoint y: 202, endPoint x: 474, endPoint y: 195, distance: 53.4
click at [474, 195] on td "Nome empresarial : BASTILY COSMETICOS DISTRIBUIDORA LTDA" at bounding box center [538, 191] width 144 height 26
copy p "BASTILY COSMETICOS DISTRIBUIDORA LTDA"
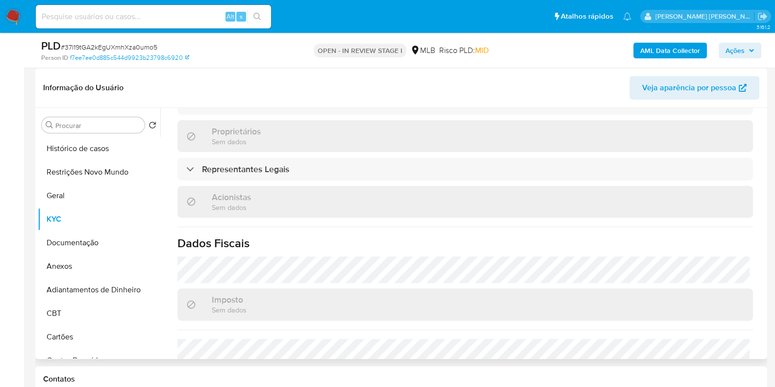
scroll to position [551, 0]
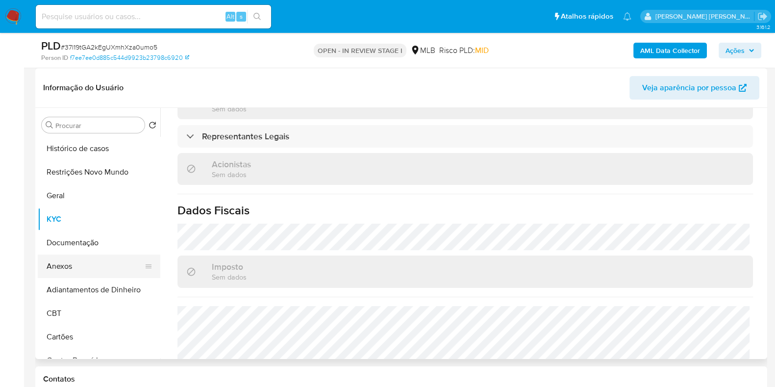
click at [66, 267] on button "Anexos" at bounding box center [95, 266] width 115 height 24
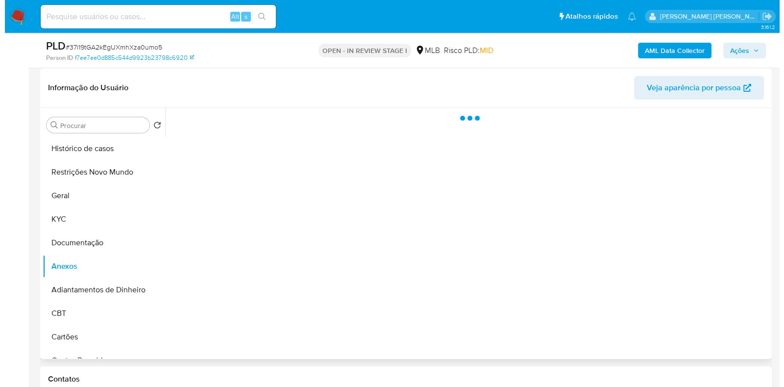
scroll to position [0, 0]
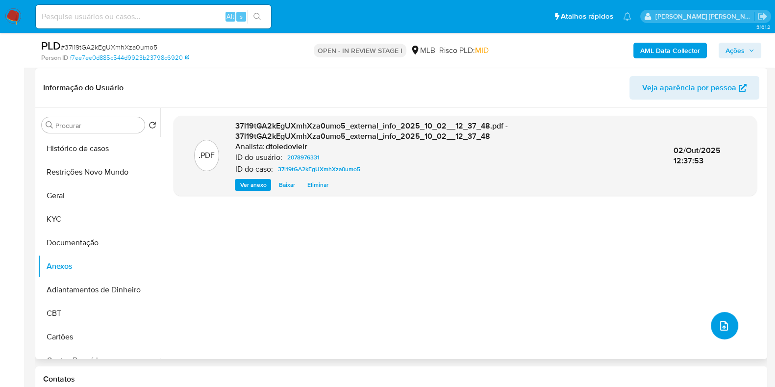
click at [712, 317] on button "upload-file" at bounding box center [724, 325] width 27 height 27
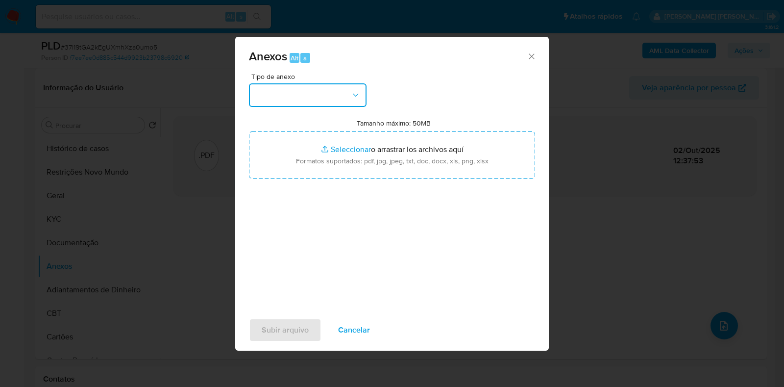
click at [338, 91] on button "button" at bounding box center [308, 95] width 118 height 24
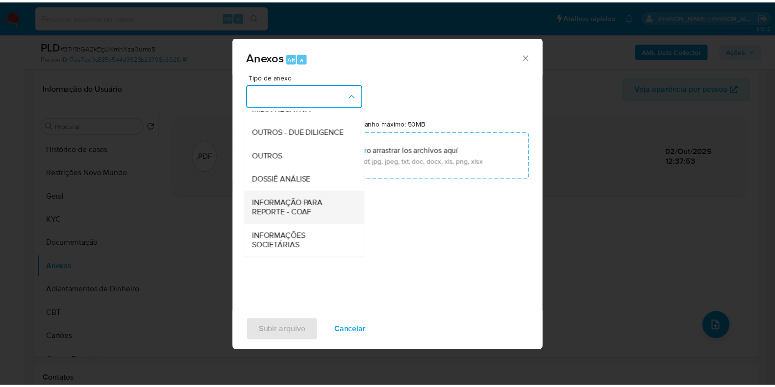
scroll to position [151, 0]
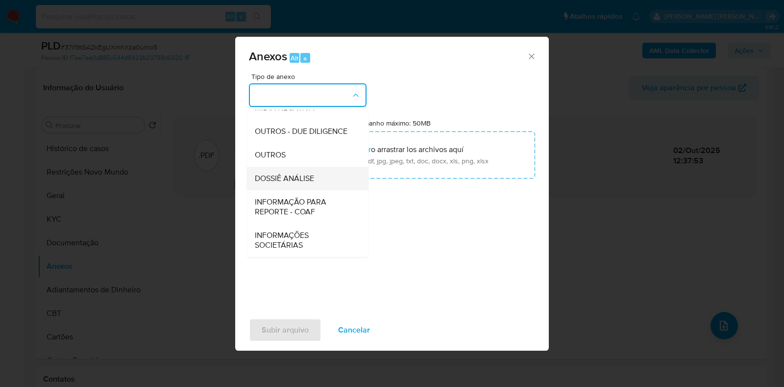
click at [292, 176] on span "DOSSIÊ ANÁLISE" at bounding box center [284, 178] width 59 height 10
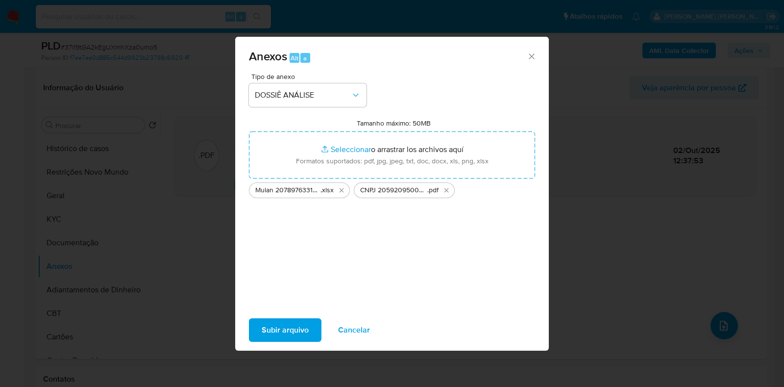
click at [271, 315] on div "Subir arquivo Cancelar" at bounding box center [392, 329] width 314 height 37
click at [273, 323] on span "Subir arquivo" at bounding box center [285, 330] width 47 height 22
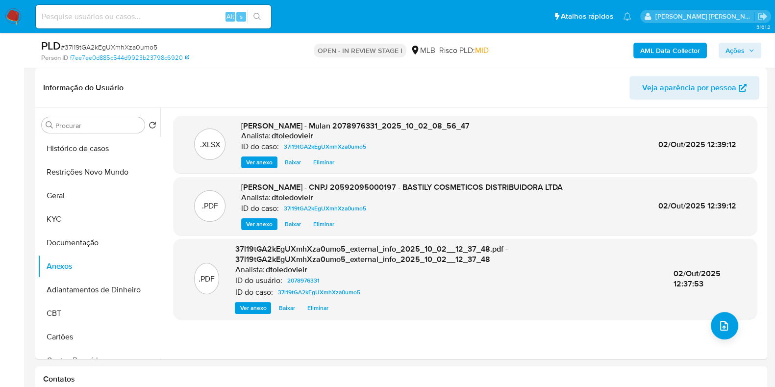
click at [765, 46] on div "PLD # 37l19tGA2kEgUXmhXza0umo5 Person ID f7ee7ee0d885c544d9923b23798c6920 OPEN …" at bounding box center [401, 50] width 732 height 35
click at [754, 49] on icon "button" at bounding box center [751, 51] width 6 height 6
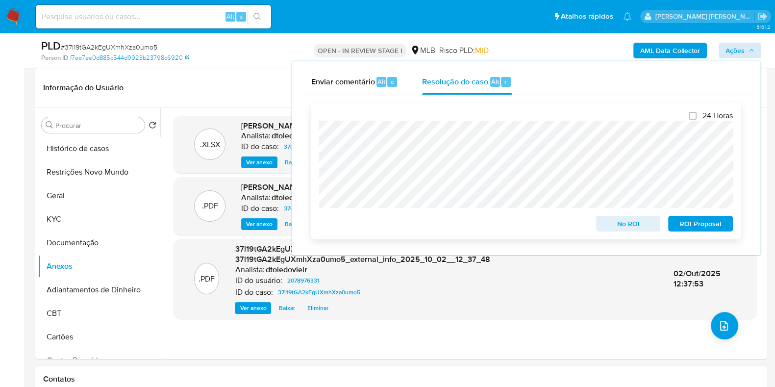
click at [625, 227] on span "No ROI" at bounding box center [628, 224] width 51 height 14
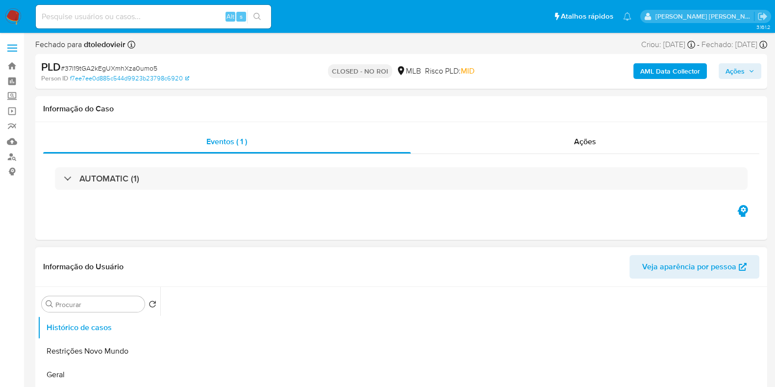
select select "10"
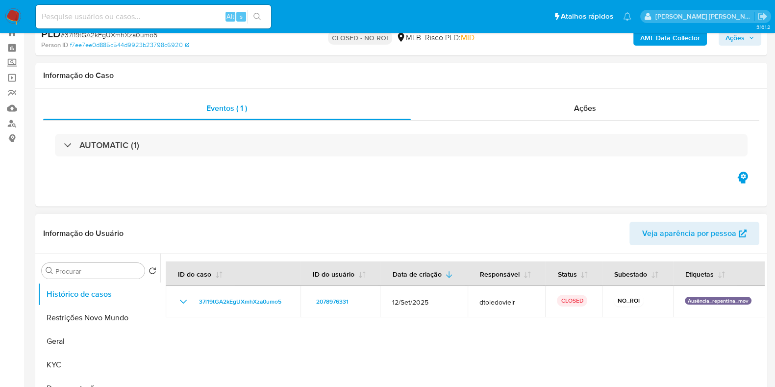
scroll to position [61, 0]
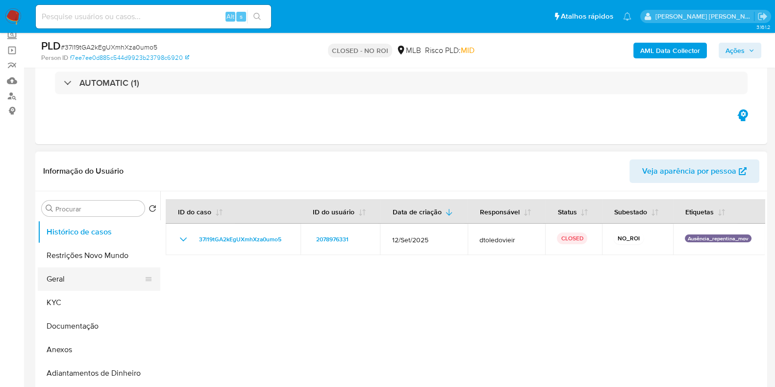
click at [88, 276] on button "Geral" at bounding box center [95, 279] width 115 height 24
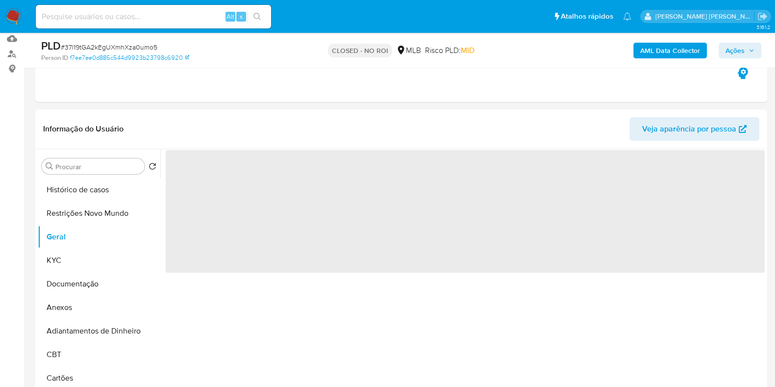
scroll to position [122, 0]
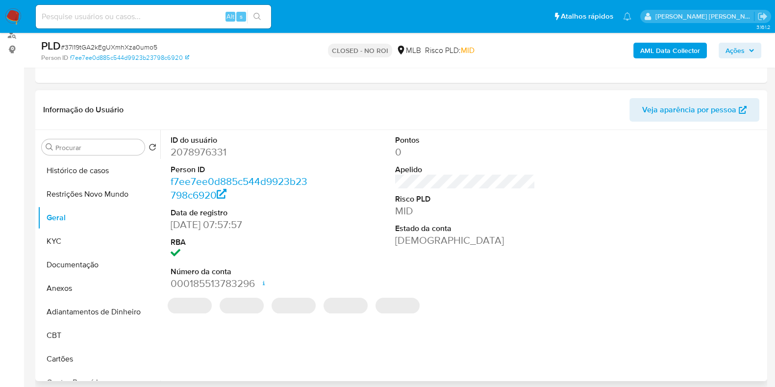
click at [197, 148] on dd "2078976331" at bounding box center [241, 152] width 140 height 14
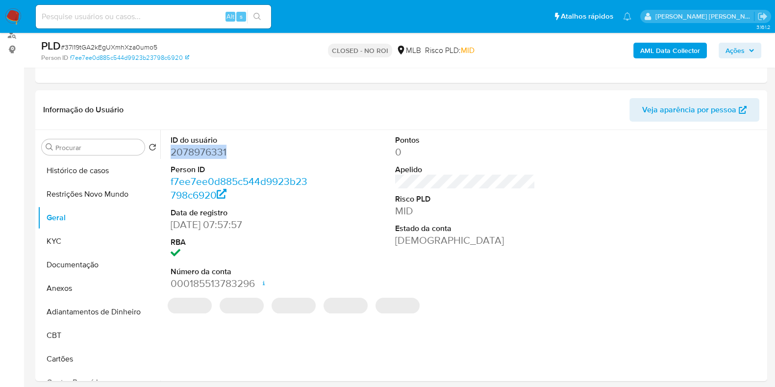
copy dd "2078976331"
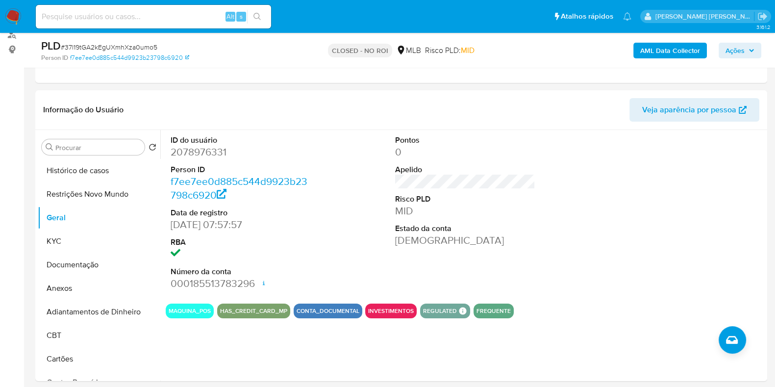
click at [154, 18] on input at bounding box center [153, 16] width 235 height 13
paste input "1475329718"
type input "1475329718"
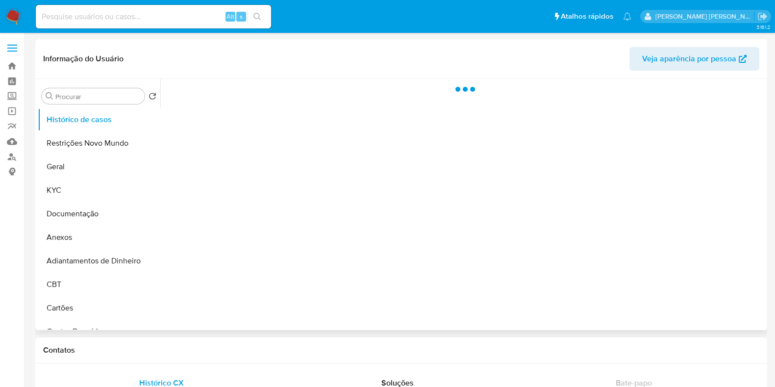
select select "10"
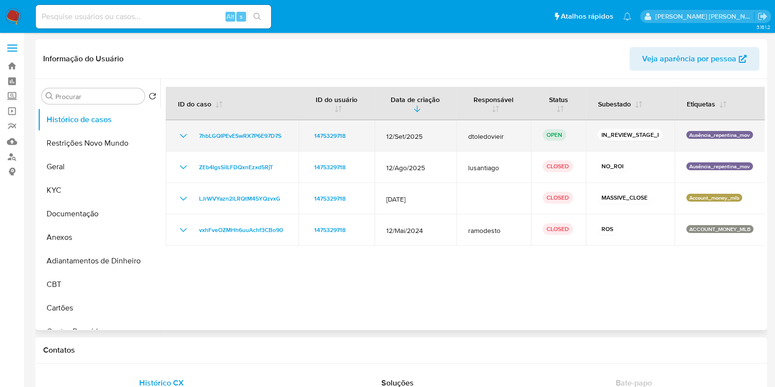
drag, startPoint x: 291, startPoint y: 137, endPoint x: 194, endPoint y: 140, distance: 97.1
click at [194, 140] on td "7hbLGQIPEvESwRX7P6E97D7S" at bounding box center [232, 135] width 133 height 31
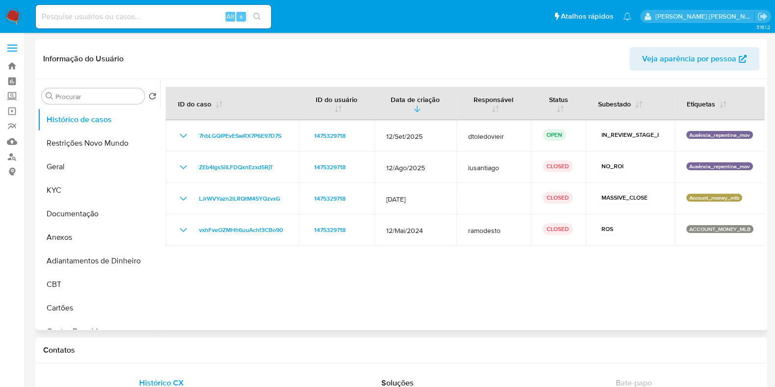
click at [234, 84] on div at bounding box center [462, 204] width 604 height 251
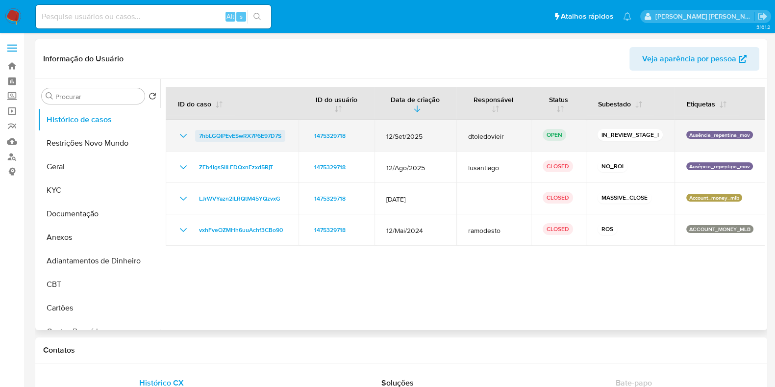
click at [266, 133] on span "7hbLGQIPEvESwRX7P6E97D7S" at bounding box center [240, 136] width 82 height 12
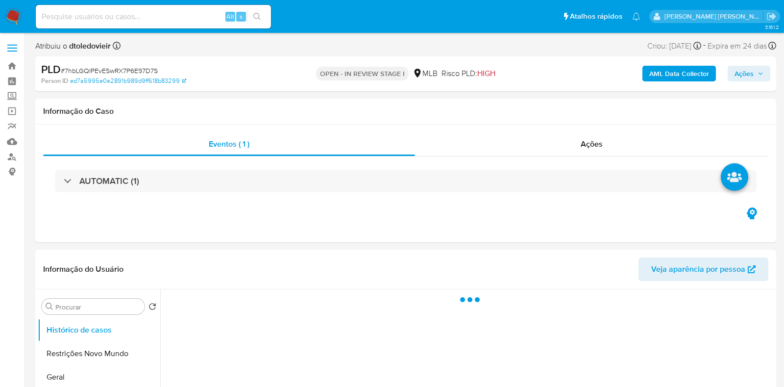
select select "10"
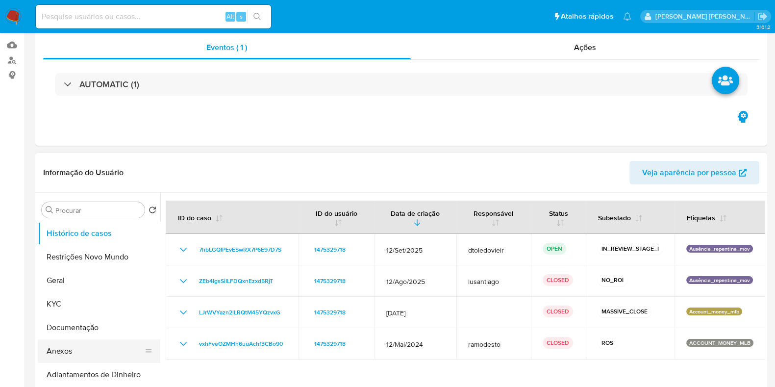
scroll to position [184, 0]
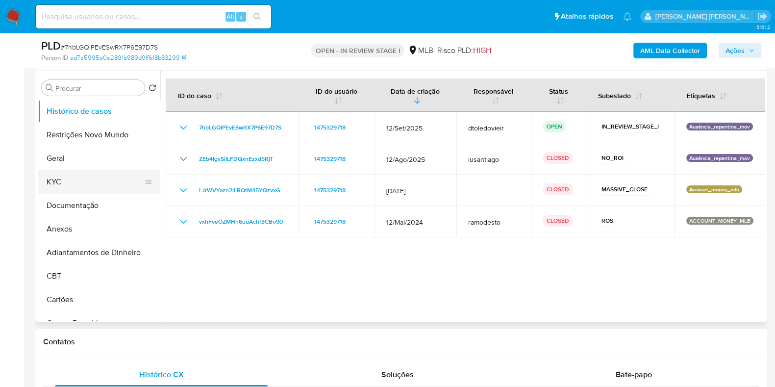
click at [79, 185] on button "KYC" at bounding box center [95, 182] width 115 height 24
